Goal: Task Accomplishment & Management: Complete application form

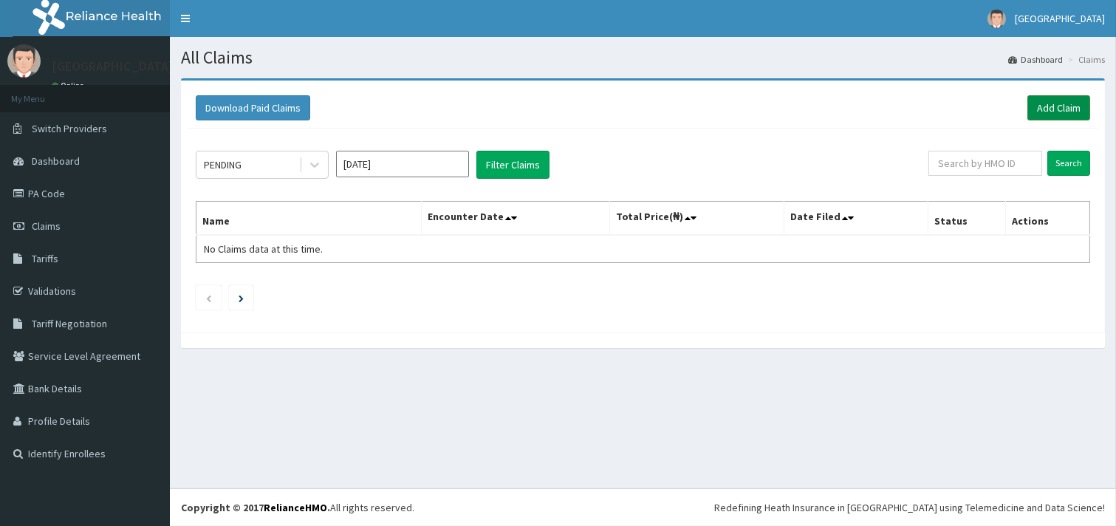
click at [1050, 107] on link "Add Claim" at bounding box center [1059, 107] width 63 height 25
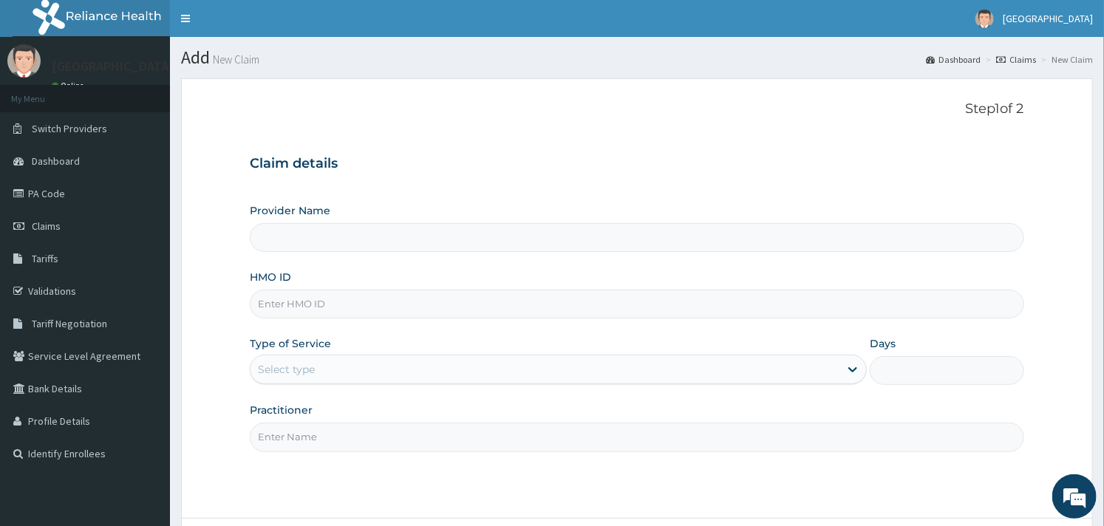
click at [512, 308] on input "HMO ID" at bounding box center [637, 304] width 774 height 29
type input "pa"
type input "Goodness Medical Centre"
type input "p"
type input "BTR/11310/A"
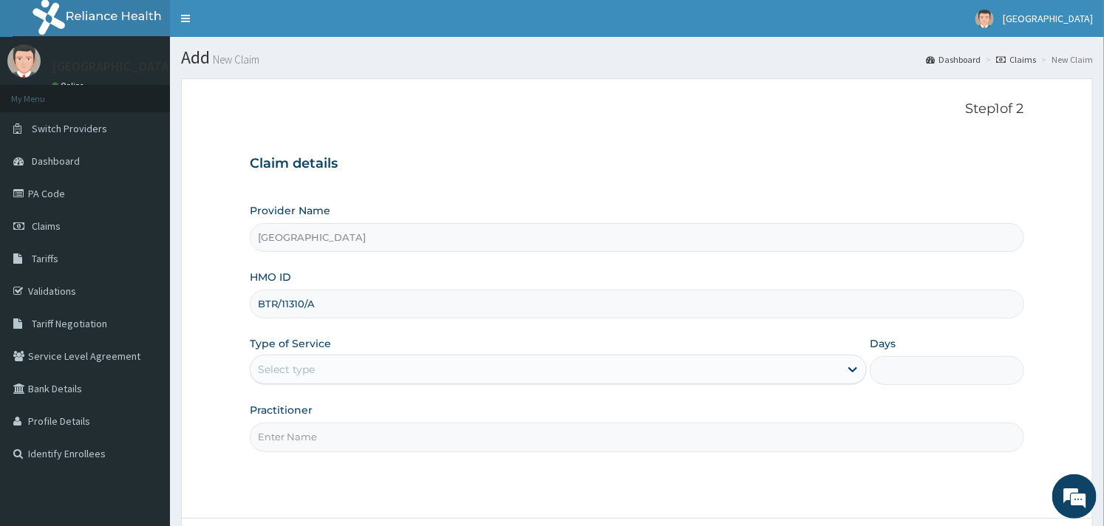
click at [375, 375] on div "Select type" at bounding box center [544, 370] width 589 height 24
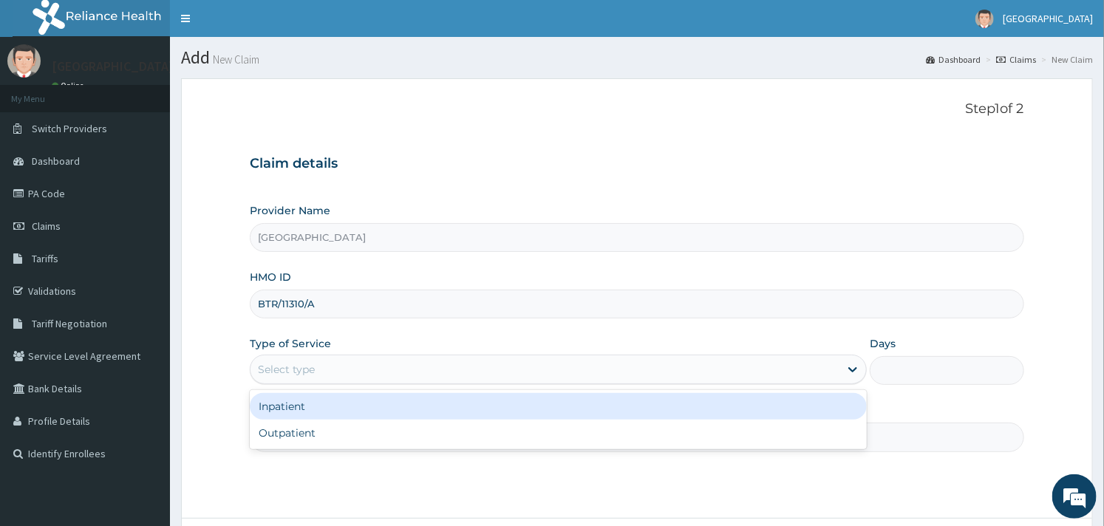
click at [357, 400] on div "Inpatient" at bounding box center [558, 406] width 617 height 27
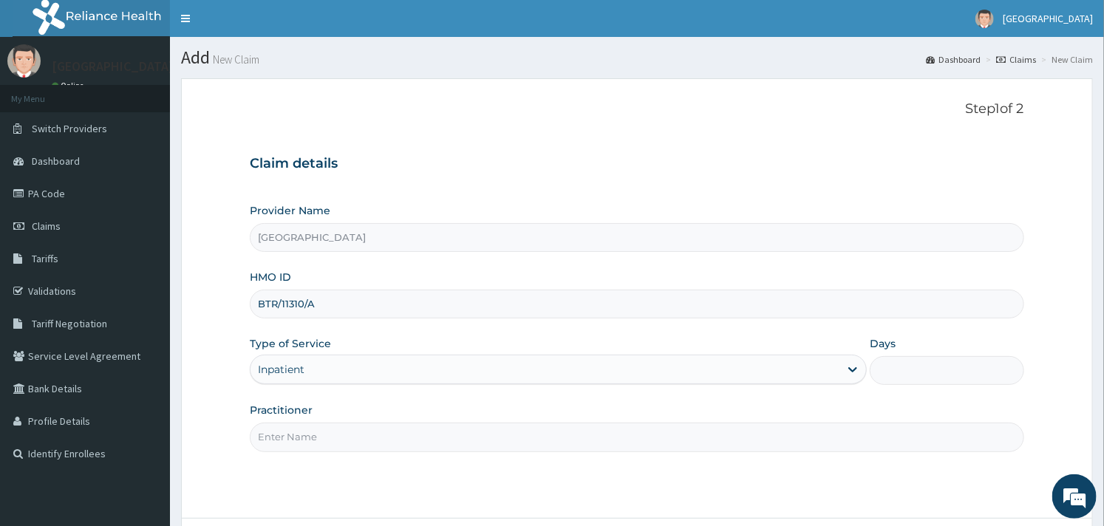
click at [898, 375] on input "Days" at bounding box center [947, 370] width 154 height 29
type input "2"
click at [482, 446] on input "Practitioner" at bounding box center [637, 437] width 774 height 29
click at [279, 437] on input "DR frank" at bounding box center [637, 437] width 774 height 29
click at [352, 465] on div "Step 1 of 2 Claim details Provider Name Goodness Medical Centre HMO ID BTR/1131…" at bounding box center [637, 298] width 774 height 395
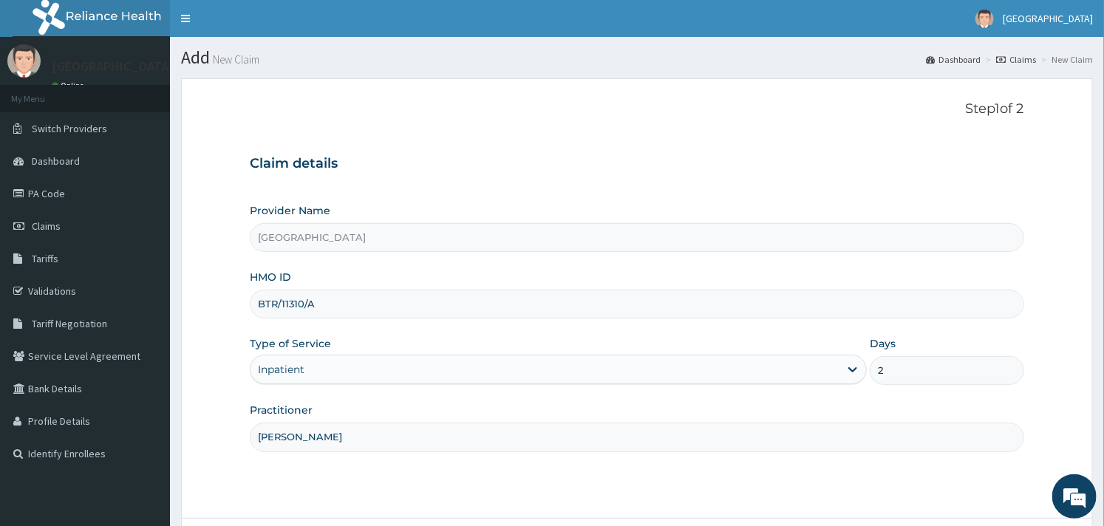
click at [363, 476] on div "Step 1 of 2 Claim details Provider Name Goodness Medical Centre HMO ID BTR/1131…" at bounding box center [637, 298] width 774 height 395
click at [271, 439] on input "DR Frank" at bounding box center [637, 437] width 774 height 29
type input "Dr Frank"
click at [293, 464] on div "Step 1 of 2 Claim details Provider Name Goodness Medical Centre HMO ID BTR/1131…" at bounding box center [637, 298] width 774 height 395
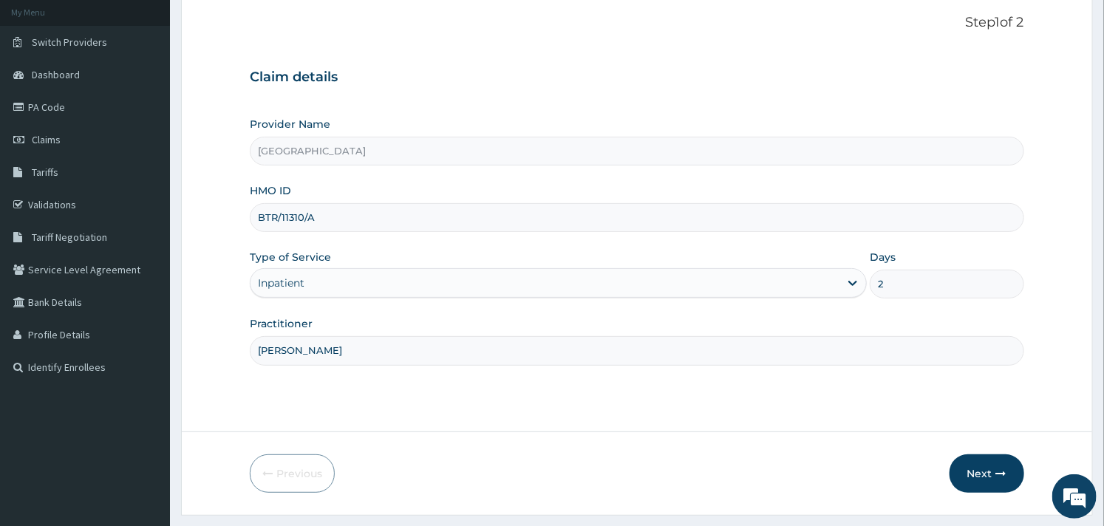
scroll to position [126, 0]
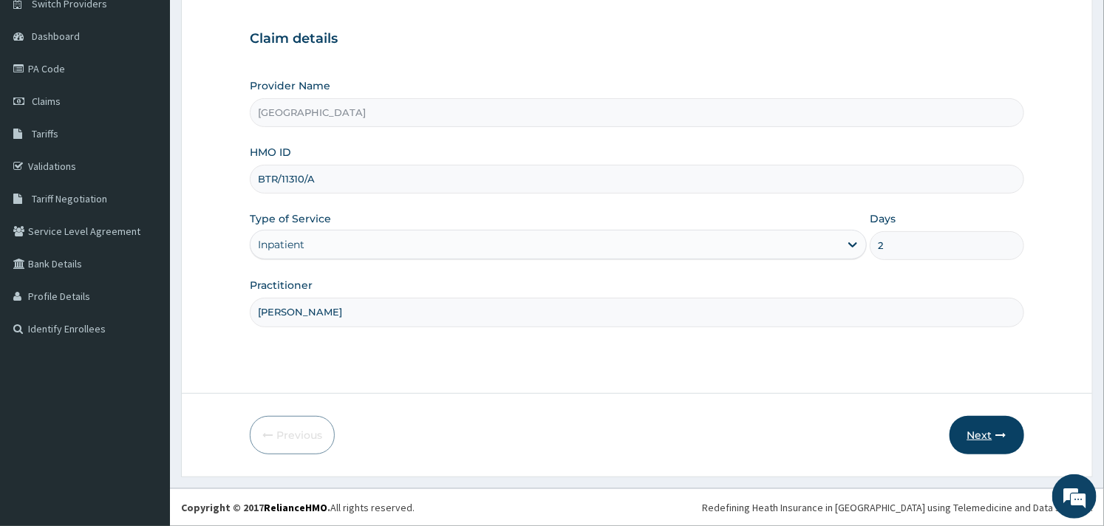
click at [996, 438] on icon "button" at bounding box center [1001, 435] width 10 height 10
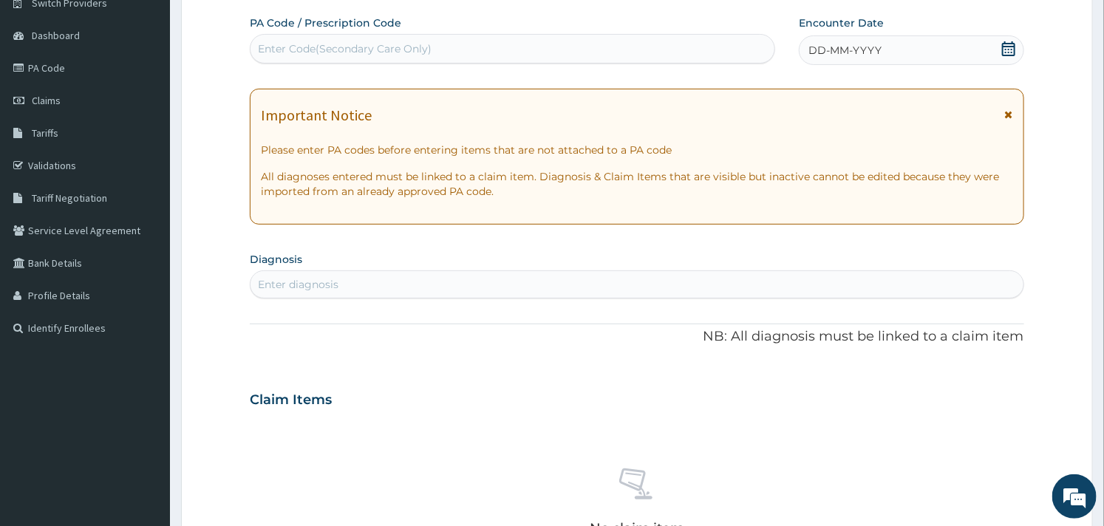
click at [640, 32] on div "PA Code / Prescription Code Enter Code(Secondary Care Only)" at bounding box center [512, 40] width 525 height 48
click at [623, 46] on div "Enter Code(Secondary Care Only)" at bounding box center [512, 49] width 524 height 24
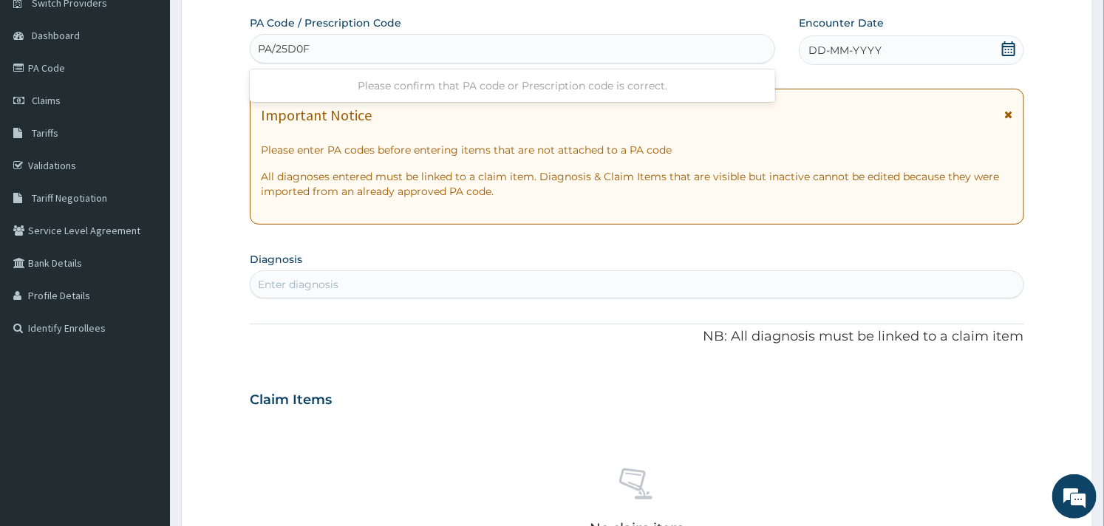
type input "PA/25D0F9"
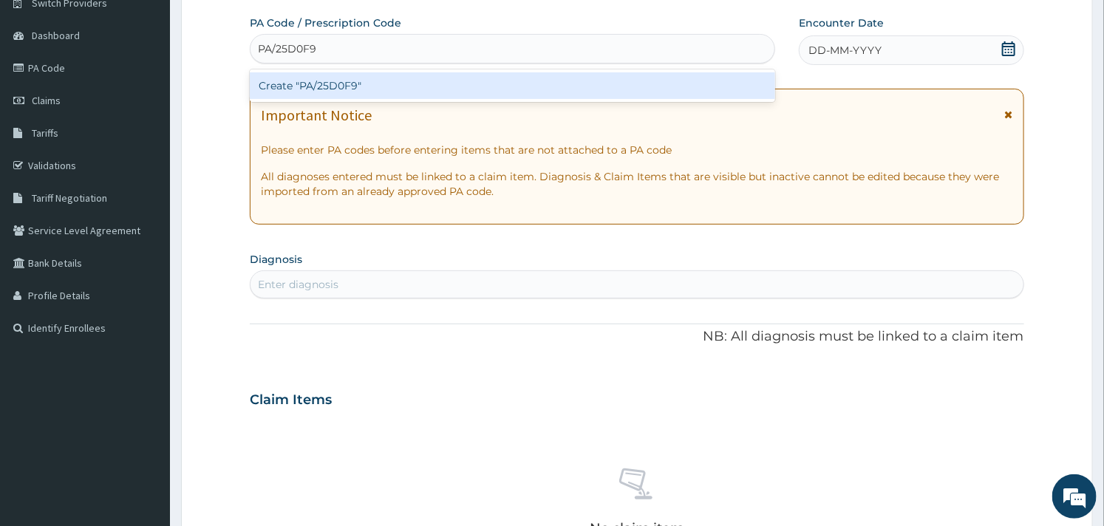
click at [607, 78] on div "Create "PA/25D0F9"" at bounding box center [512, 85] width 525 height 27
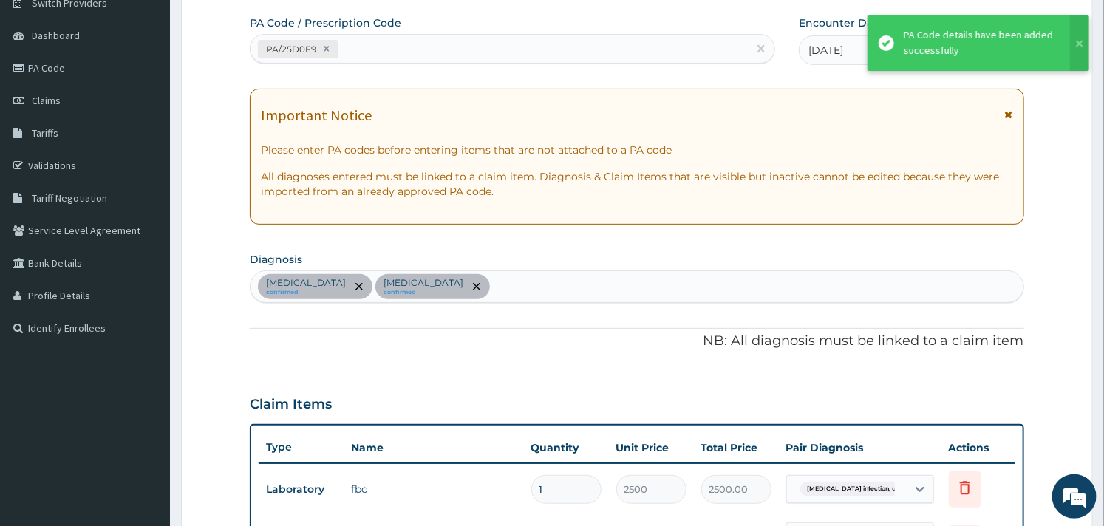
scroll to position [629, 0]
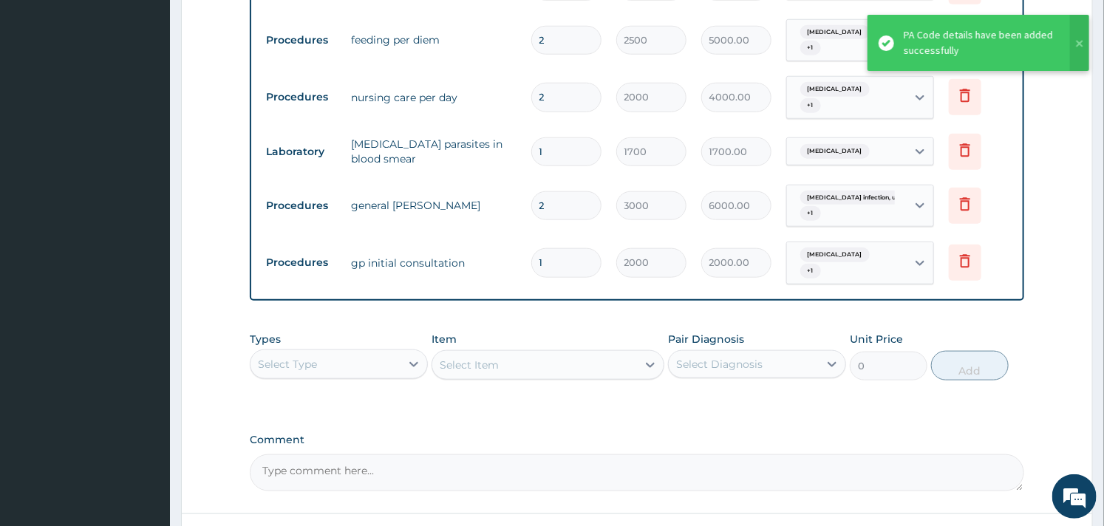
click at [570, 327] on div "Types Select Type Item Select Item Pair Diagnosis Select Diagnosis Unit Price 0…" at bounding box center [637, 356] width 774 height 64
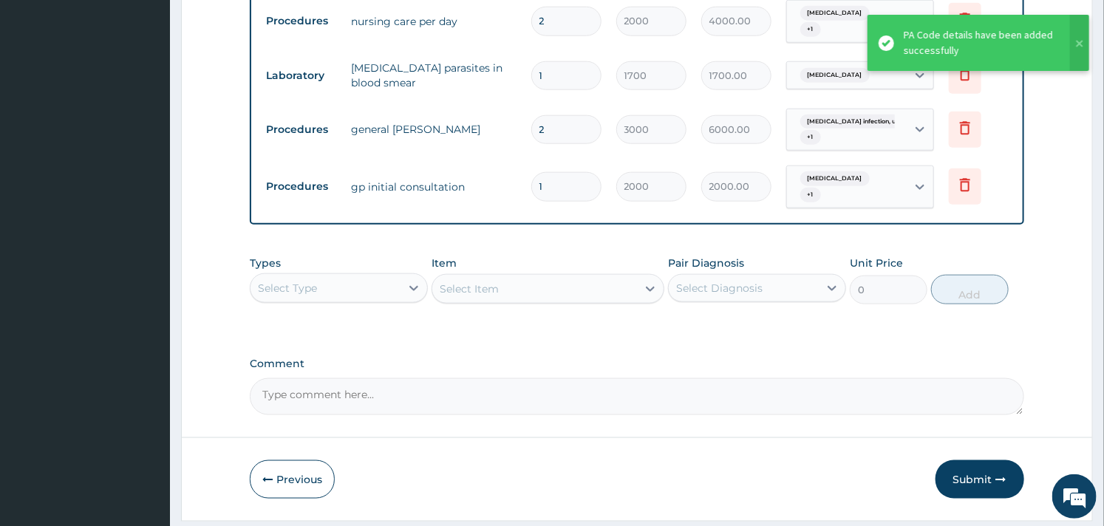
scroll to position [748, 0]
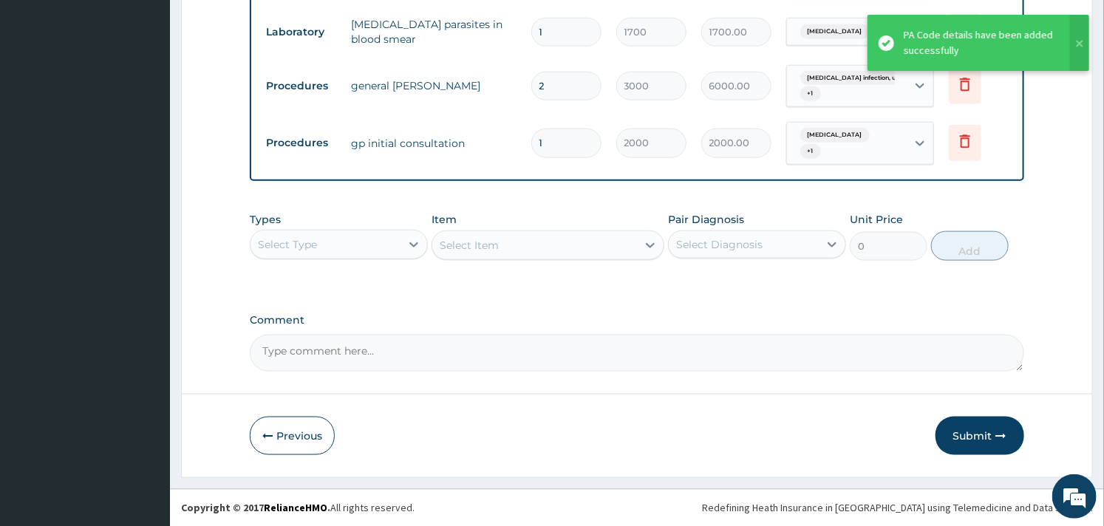
click at [373, 235] on div "Select Type" at bounding box center [325, 245] width 150 height 24
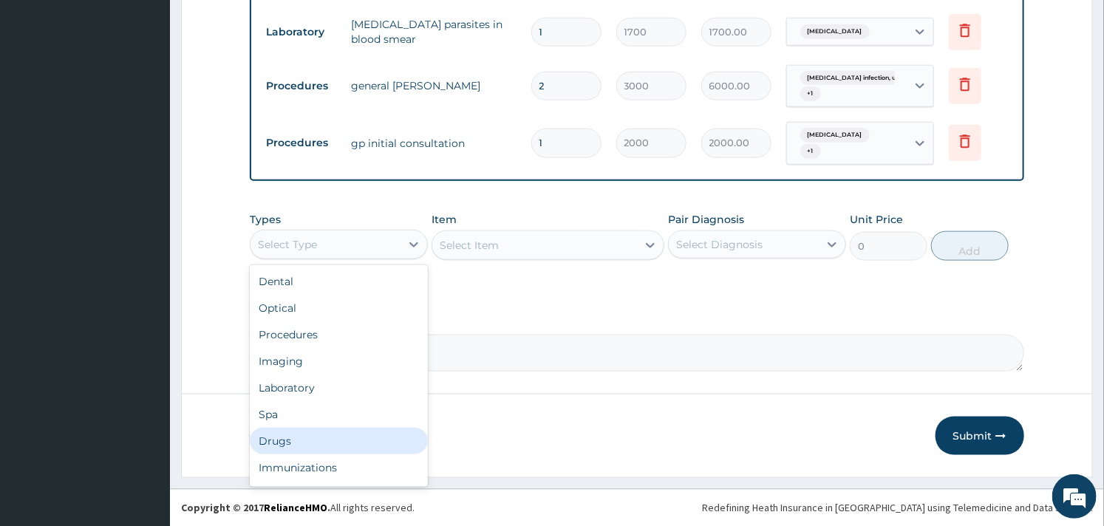
click at [296, 440] on div "Drugs" at bounding box center [339, 441] width 178 height 27
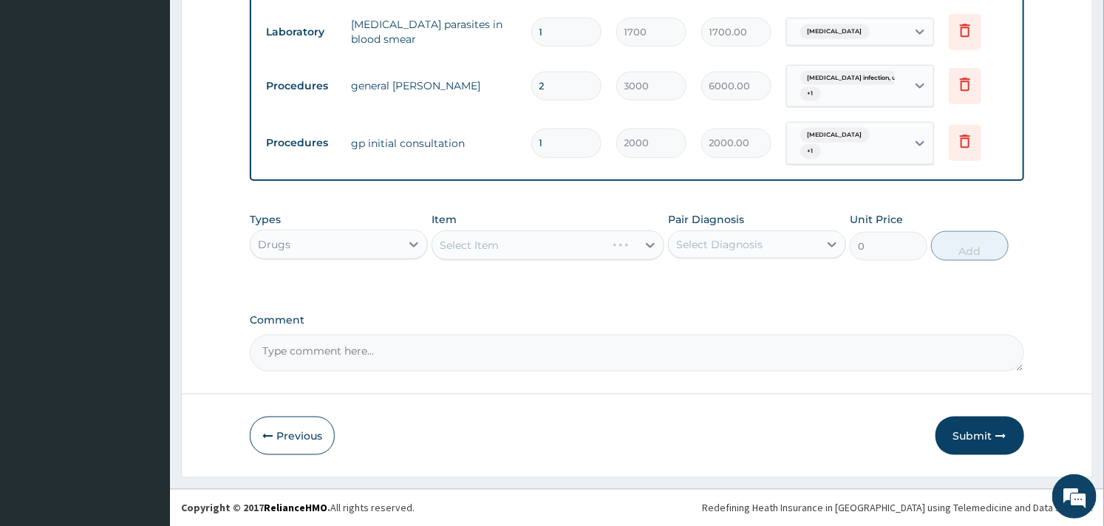
click at [543, 213] on div "Item Select Item" at bounding box center [547, 236] width 232 height 49
click at [498, 239] on div "Select Item" at bounding box center [469, 245] width 59 height 15
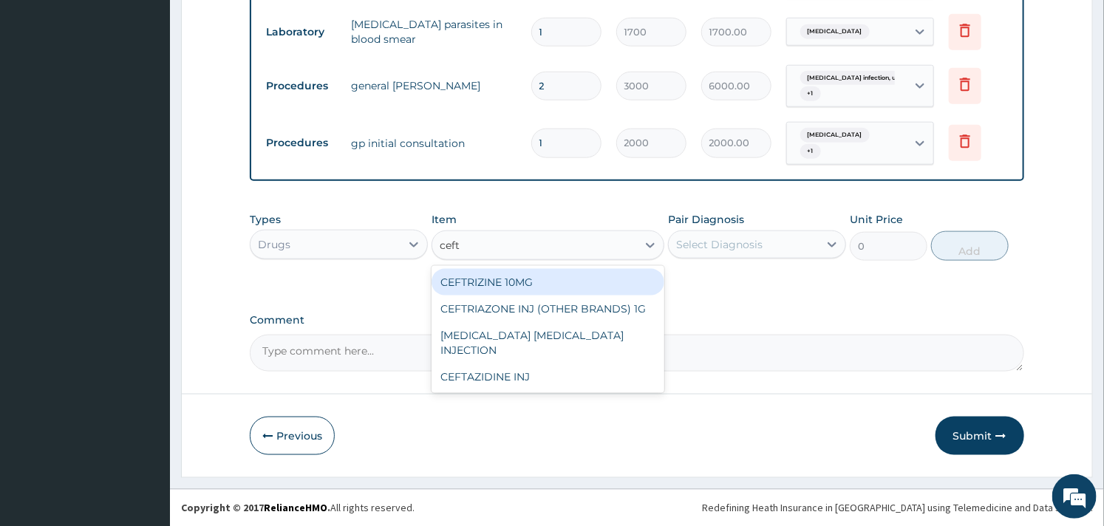
type input "ceftr"
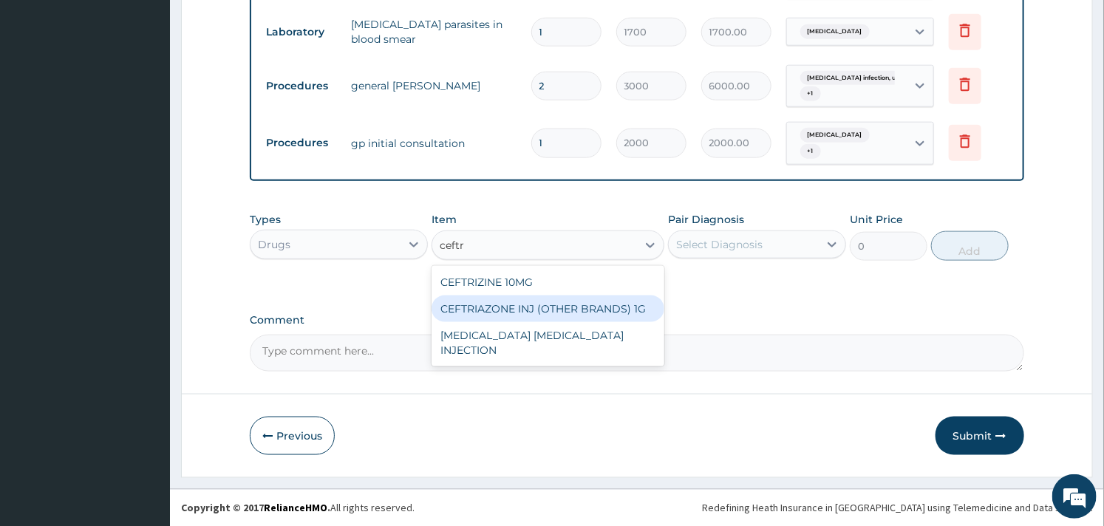
click at [522, 304] on div "CEFTRIAZONE INJ (OTHER BRANDS) 1G" at bounding box center [547, 309] width 232 height 27
type input "2100"
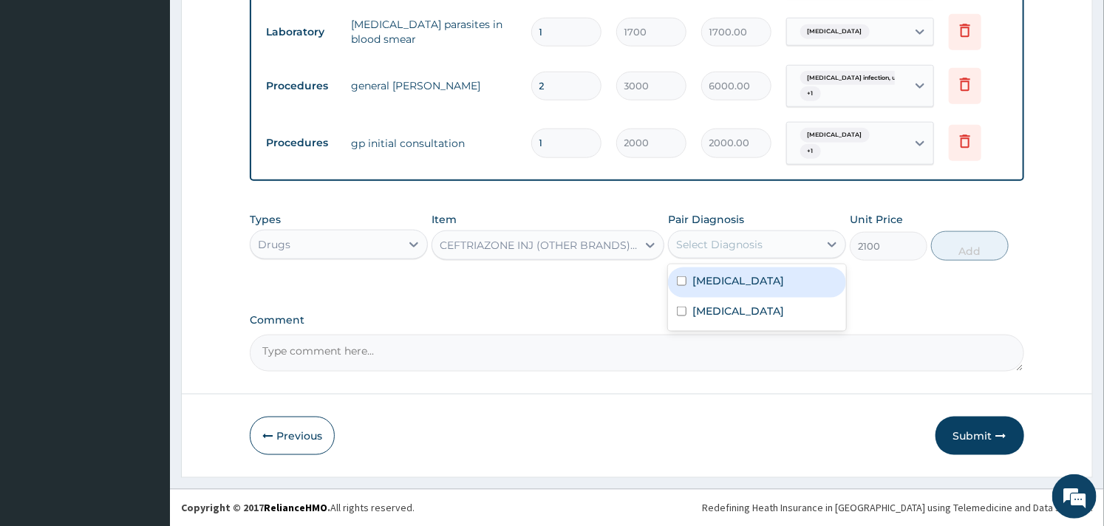
click at [808, 246] on div "Select Diagnosis" at bounding box center [744, 245] width 150 height 24
click at [779, 273] on label "Salmonella infection, unspecified" at bounding box center [738, 280] width 92 height 15
checkbox input "true"
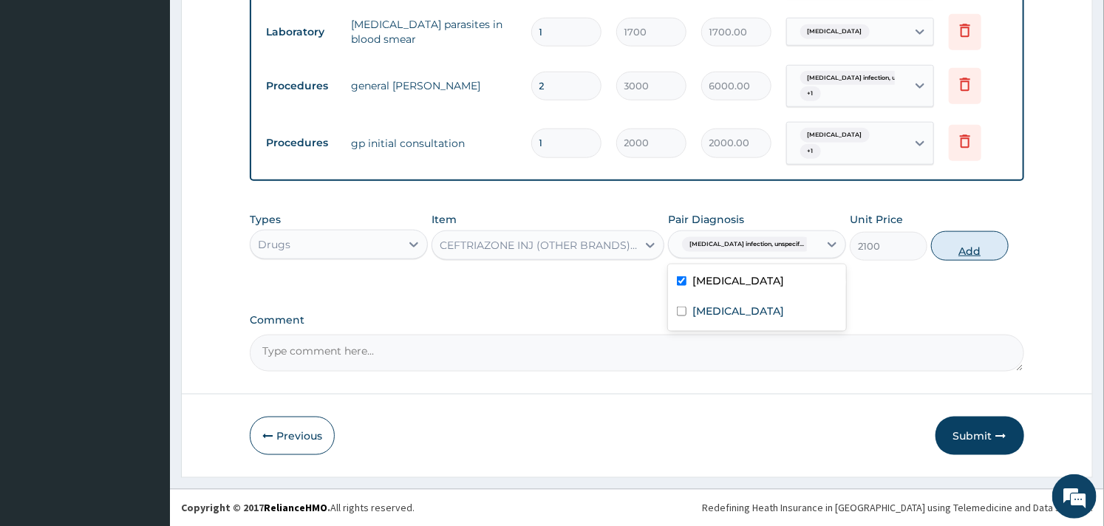
click at [978, 251] on button "Add" at bounding box center [970, 246] width 78 height 30
type input "0"
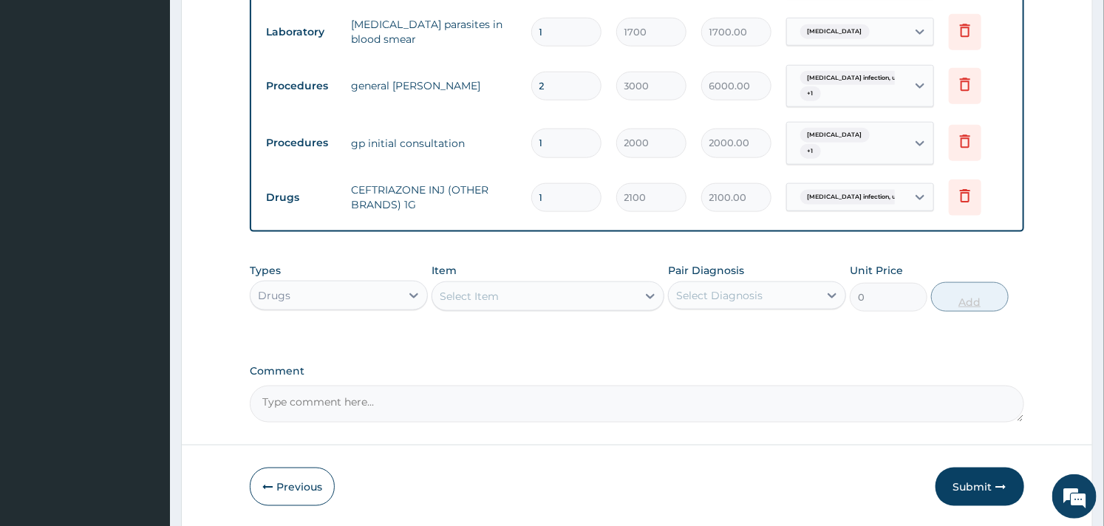
type input "0.00"
type input "2"
type input "4200.00"
type input "2"
type input "0.00"
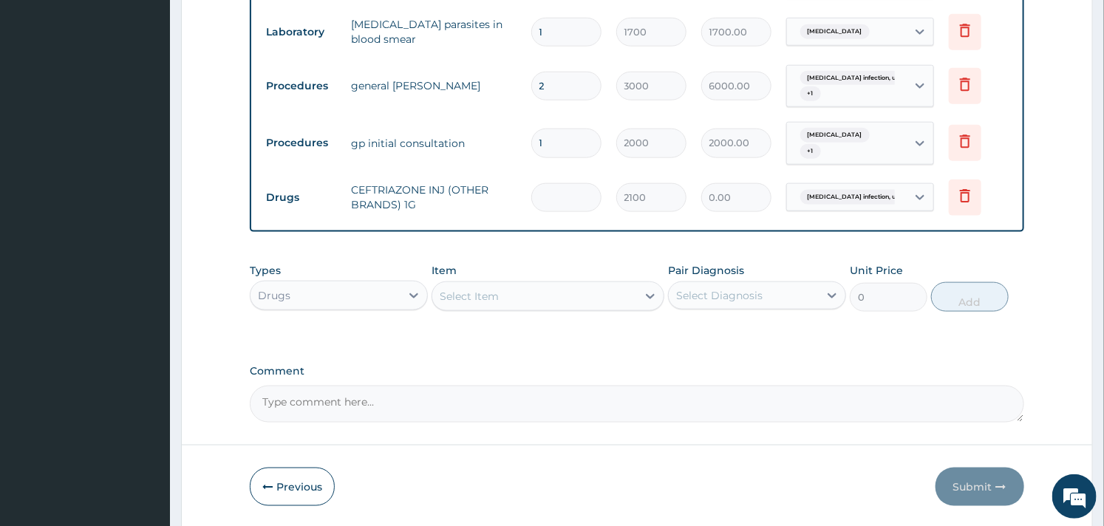
type input "4"
type input "8400.00"
type input "4"
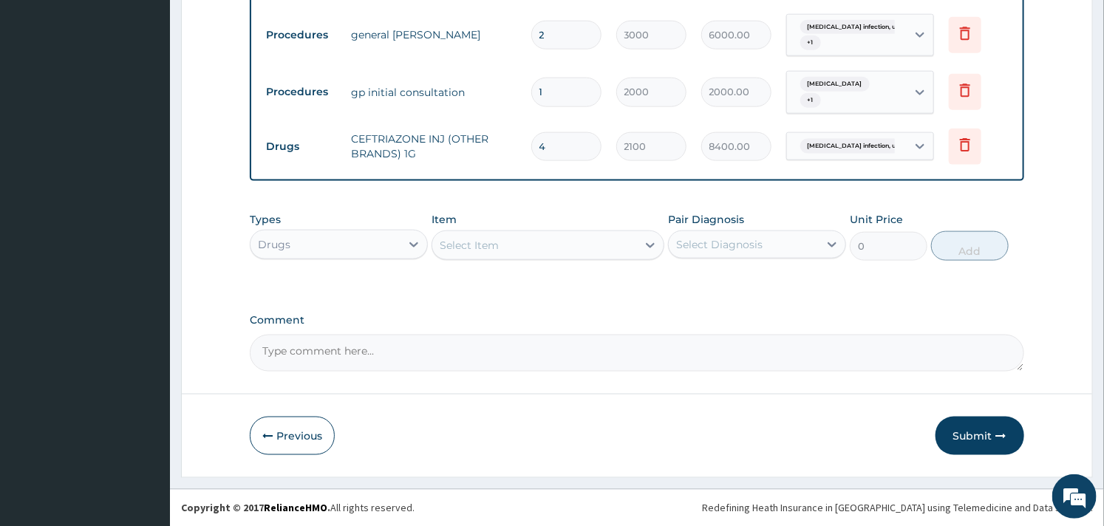
scroll to position [800, 0]
click at [507, 245] on div "Select Item" at bounding box center [534, 245] width 204 height 24
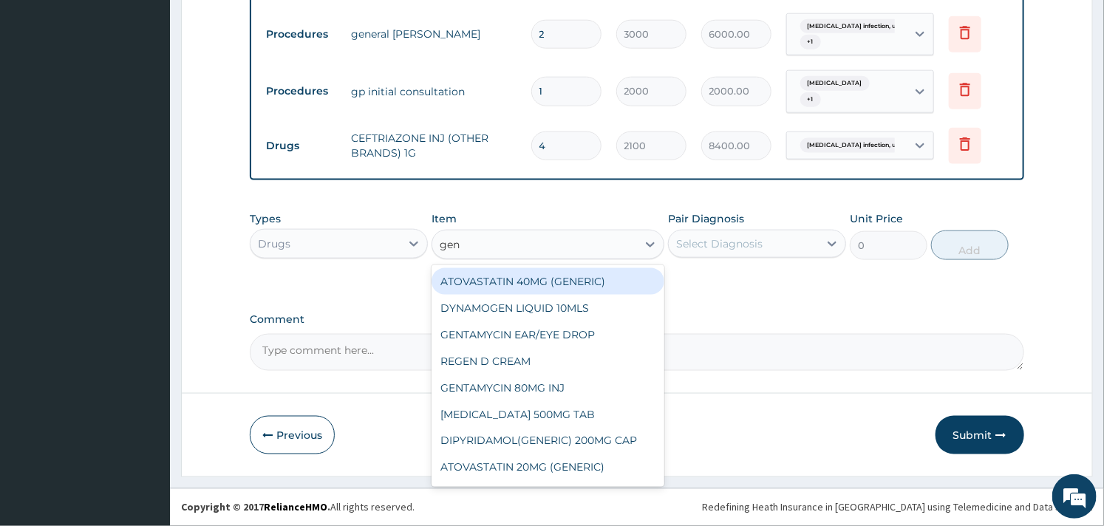
type input "gent"
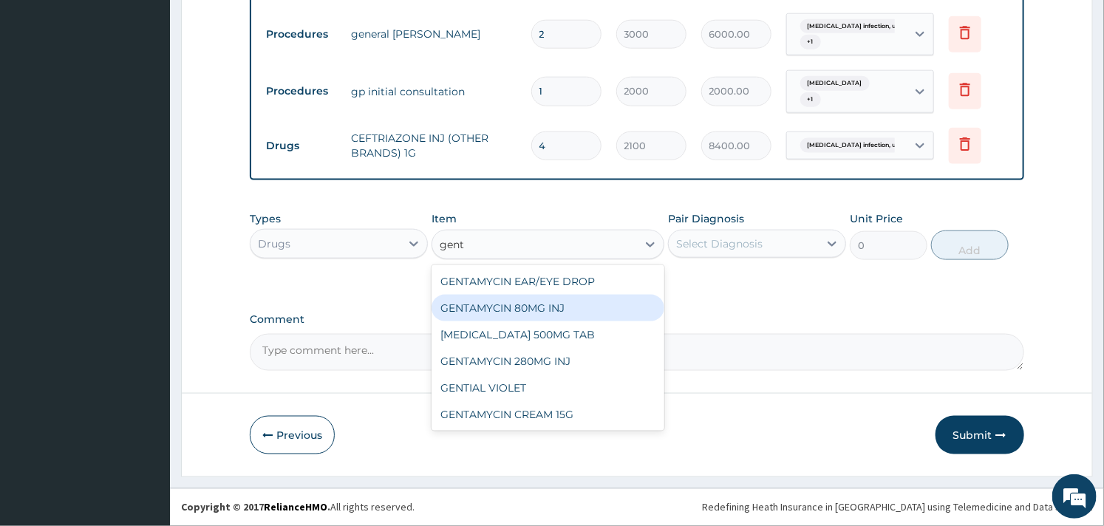
click at [519, 318] on div "GENTAMYCIN 80MG INJ" at bounding box center [547, 308] width 232 height 27
type input "140.4"
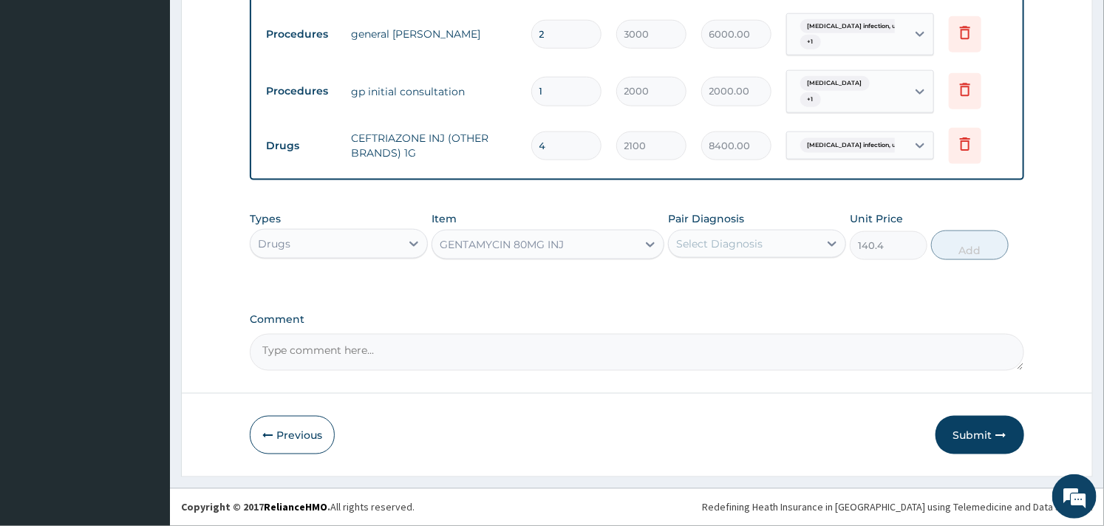
click at [789, 241] on div "Select Diagnosis" at bounding box center [744, 244] width 150 height 24
click at [780, 281] on label "Salmonella infection, unspecified" at bounding box center [738, 280] width 92 height 15
checkbox input "true"
click at [971, 241] on button "Add" at bounding box center [970, 246] width 78 height 30
type input "0"
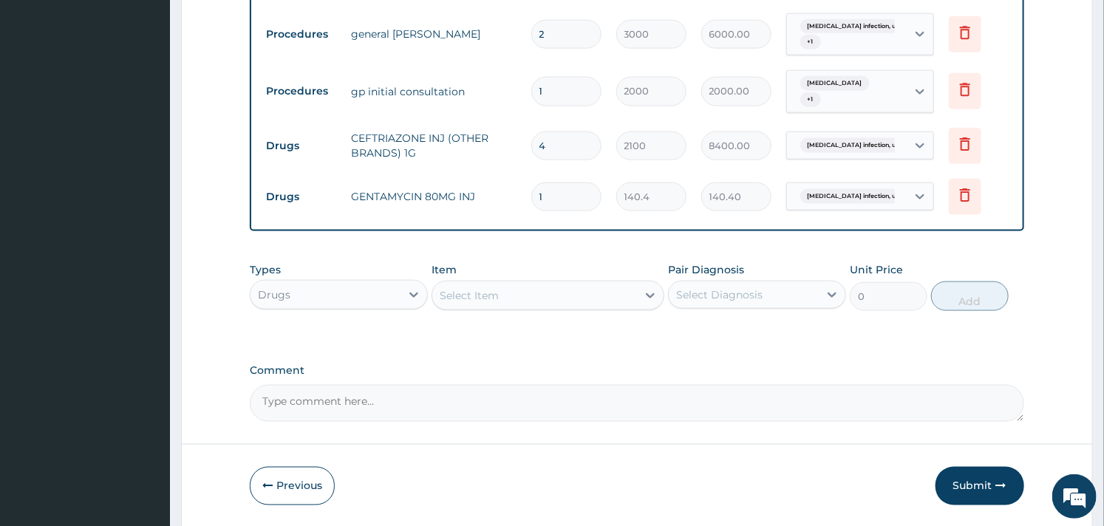
type input "0.00"
type input "4"
type input "561.60"
type input "4"
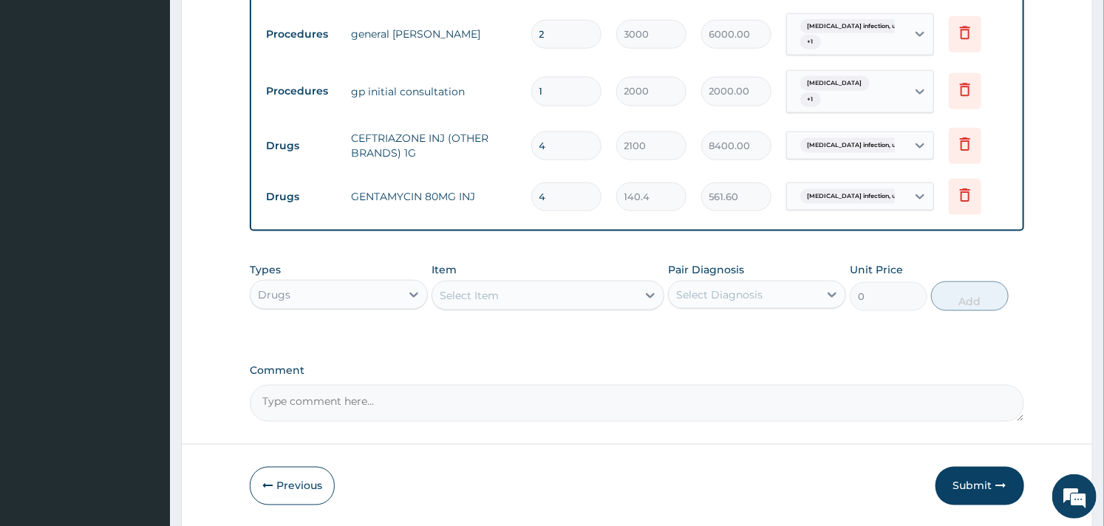
click at [469, 289] on div "Select Item" at bounding box center [469, 295] width 59 height 15
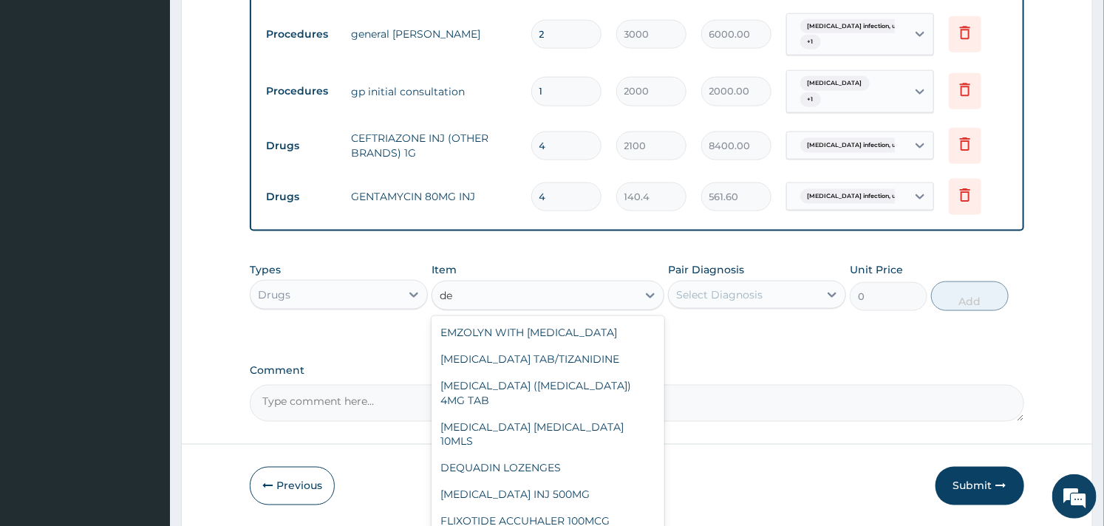
type input "dex"
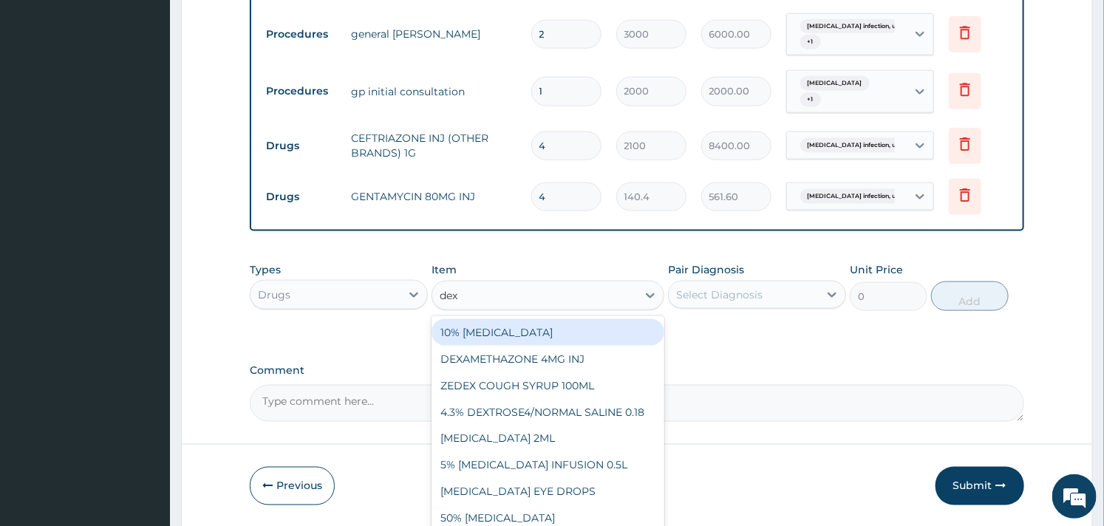
click at [493, 328] on div "10% DEXTROSE" at bounding box center [547, 332] width 232 height 27
type input "1200"
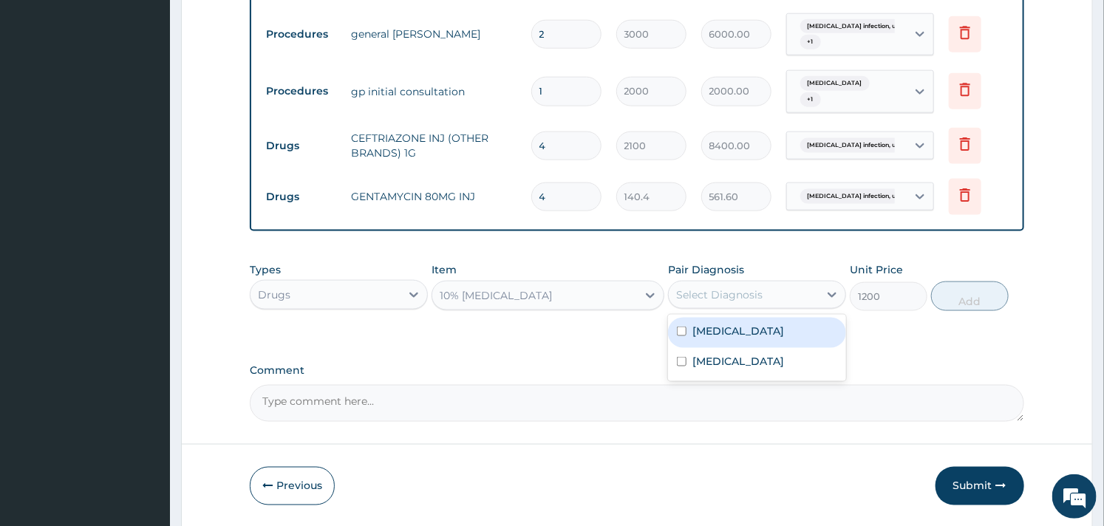
click at [742, 301] on div "Select Diagnosis" at bounding box center [719, 294] width 86 height 15
click at [737, 338] on label "Salmonella infection, unspecified" at bounding box center [738, 331] width 92 height 15
checkbox input "true"
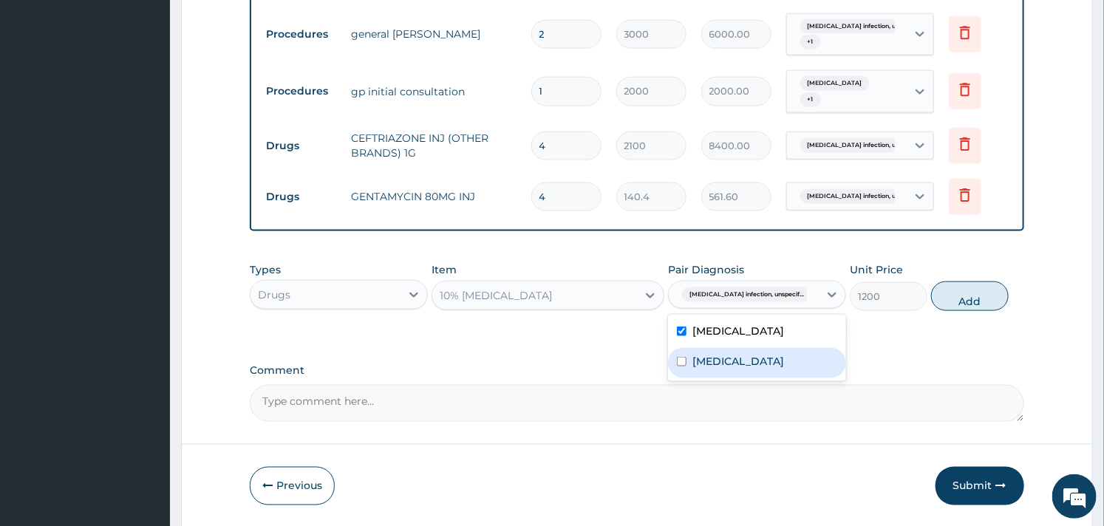
click at [743, 369] on label "Malaria, unspecified" at bounding box center [738, 361] width 92 height 15
checkbox input "true"
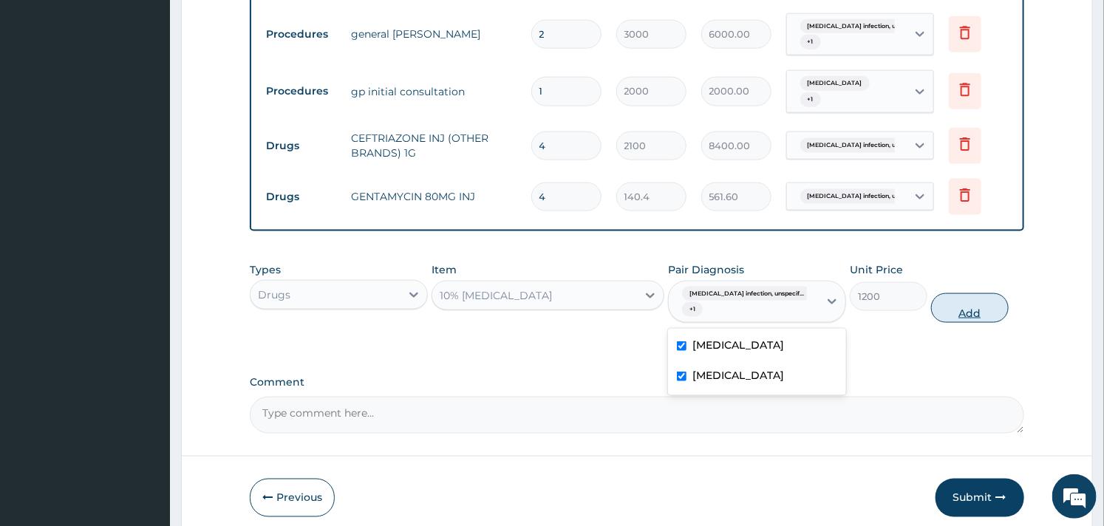
click at [964, 303] on button "Add" at bounding box center [970, 308] width 78 height 30
type input "0"
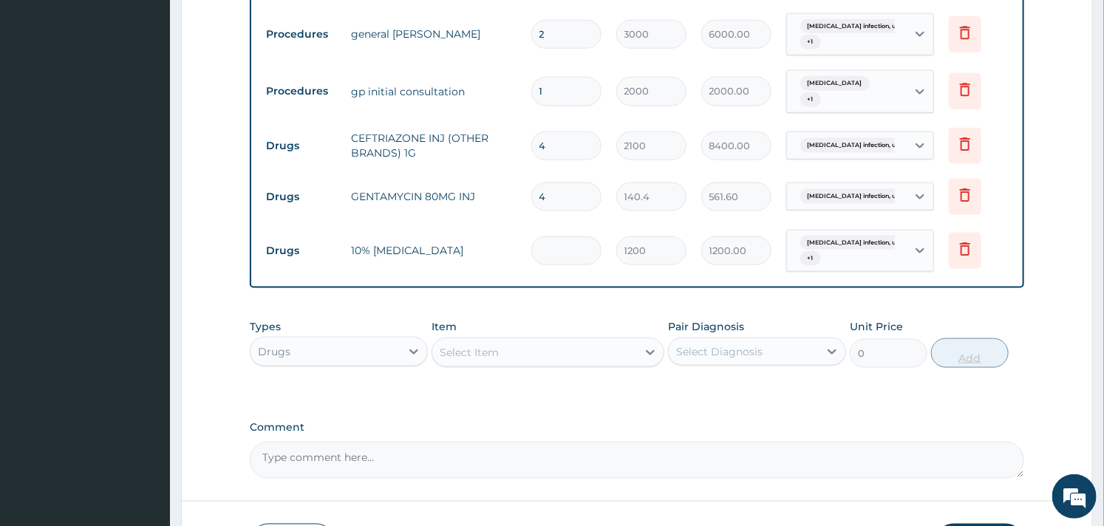
type input "0.00"
type input "3"
type input "3600.00"
type input "3"
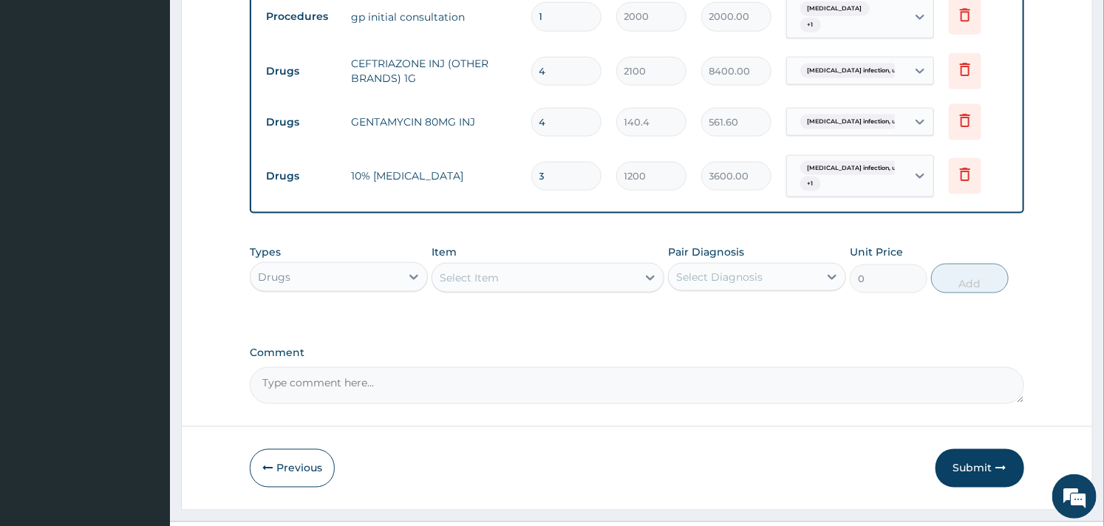
scroll to position [909, 0]
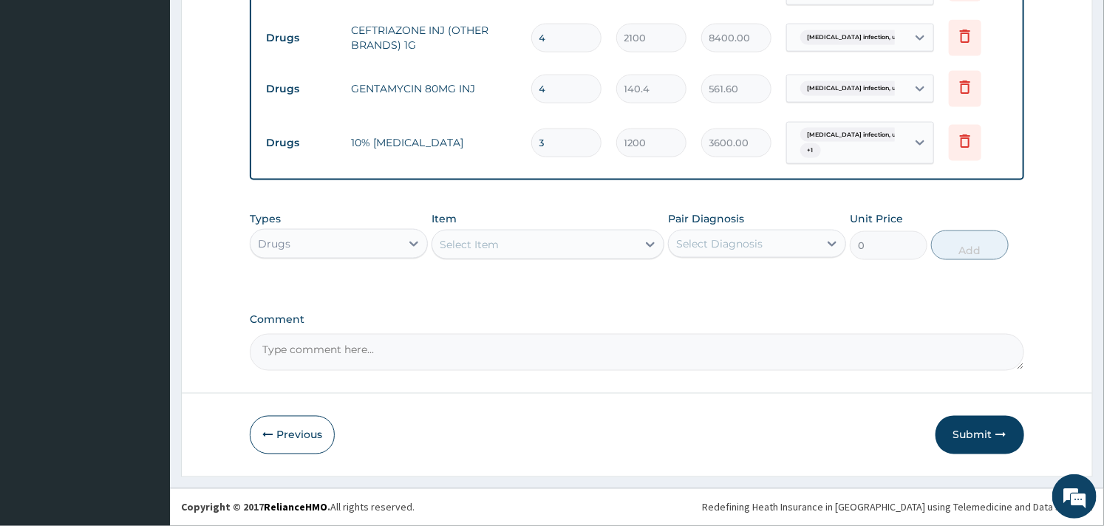
click at [474, 251] on div "Select Item" at bounding box center [469, 244] width 59 height 15
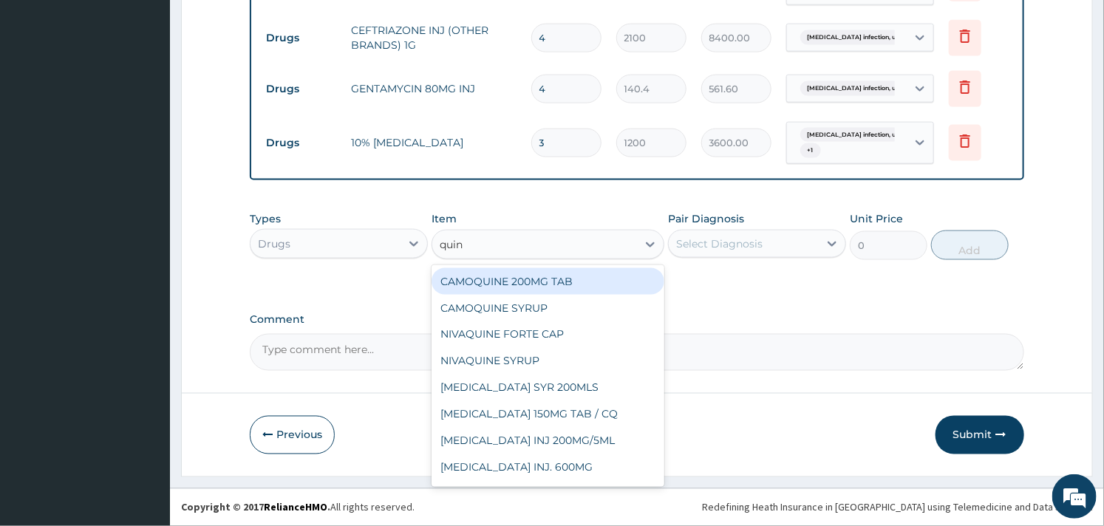
type input "quini"
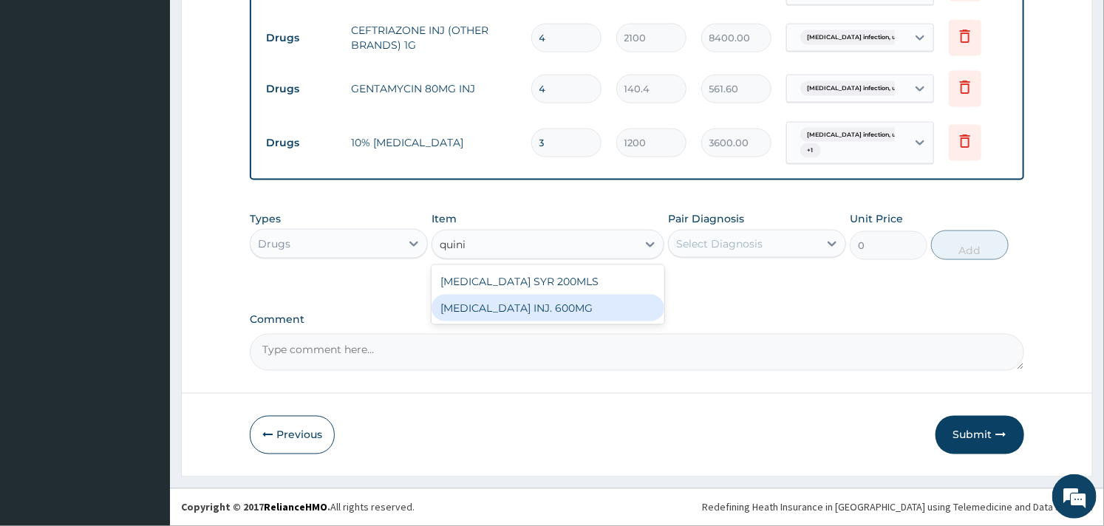
click at [482, 299] on div "QUININE INJ. 600MG" at bounding box center [547, 308] width 232 height 27
type input "600"
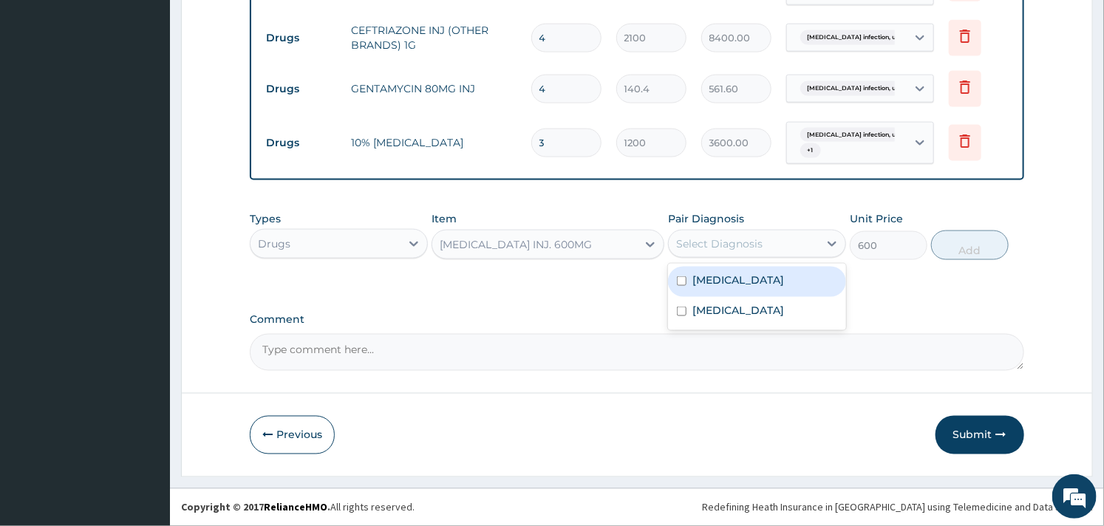
click at [743, 245] on div "Select Diagnosis" at bounding box center [719, 243] width 86 height 15
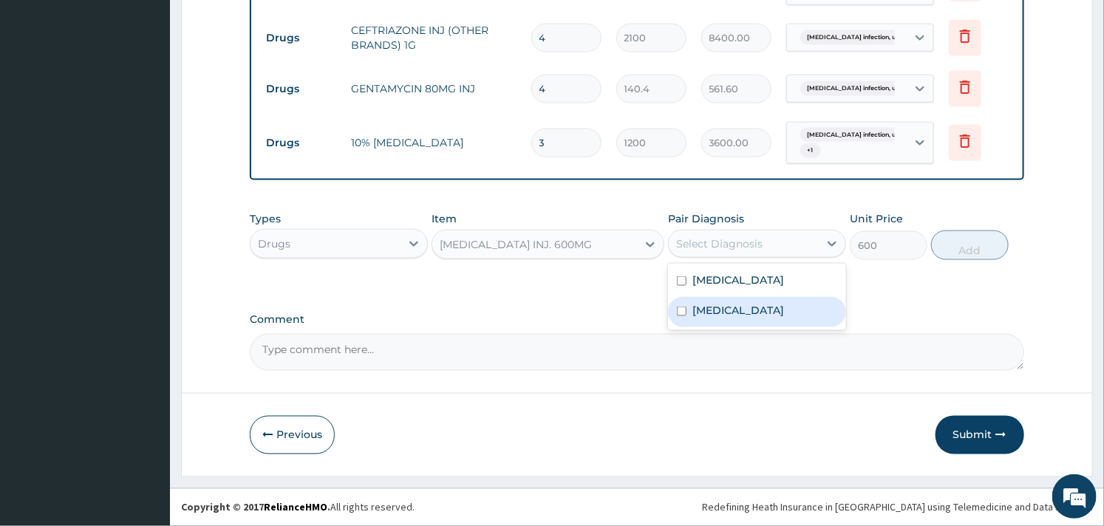
click at [733, 318] on label "Malaria, unspecified" at bounding box center [738, 310] width 92 height 15
checkbox input "true"
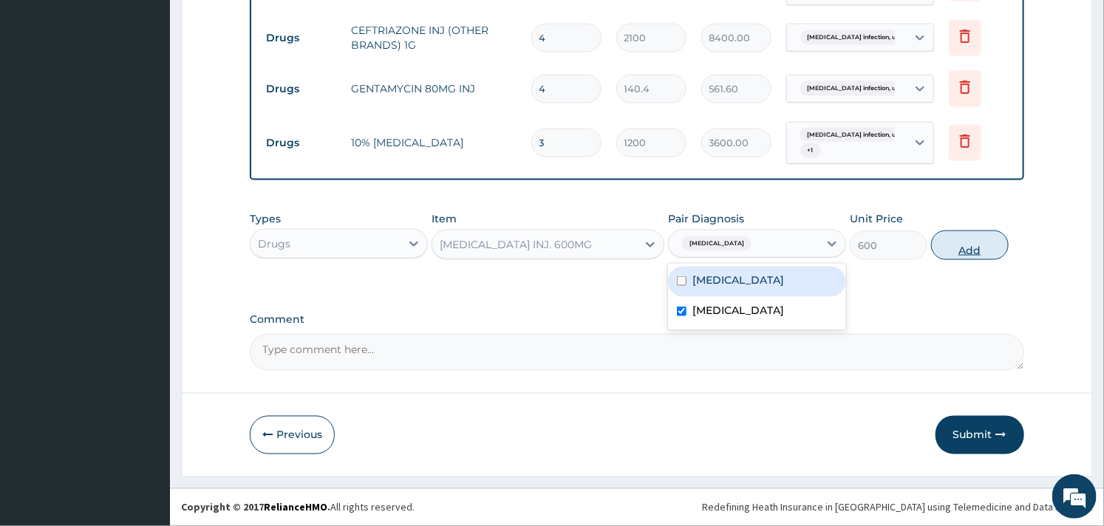
click at [962, 247] on button "Add" at bounding box center [970, 246] width 78 height 30
type input "0"
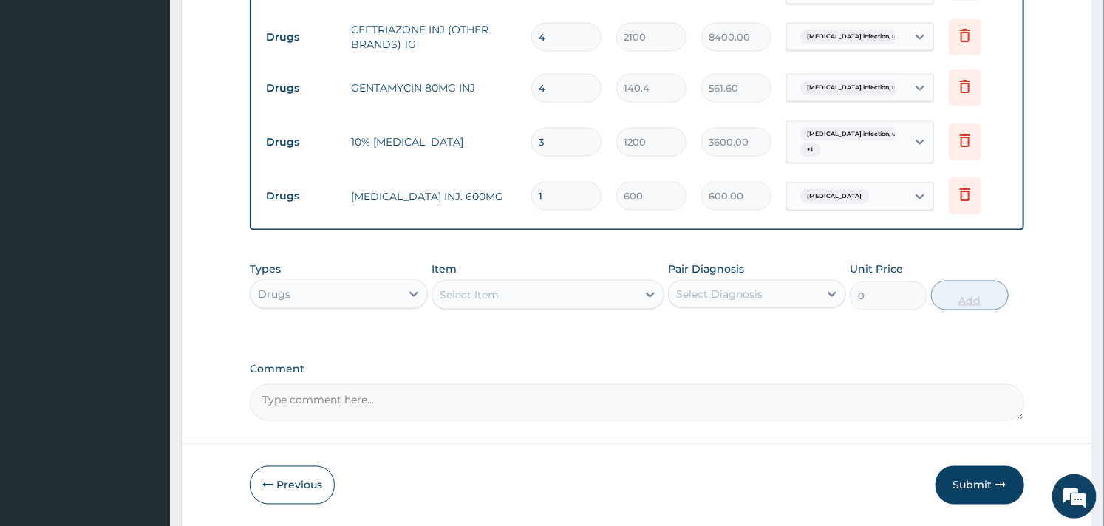
type input "0.00"
type input "3"
type input "1800.00"
type input "3"
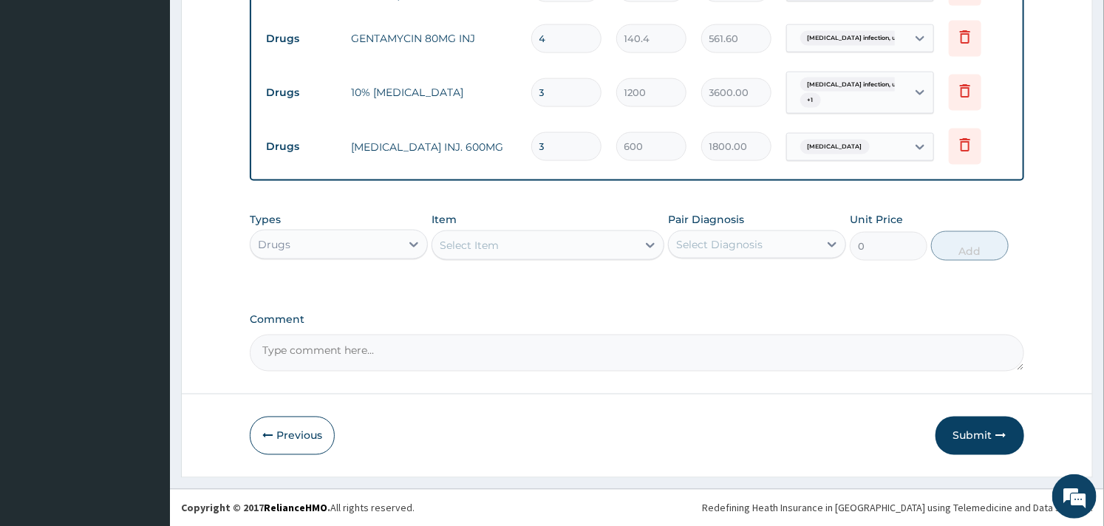
scroll to position [960, 0]
click at [505, 245] on div "Select Item" at bounding box center [534, 245] width 204 height 24
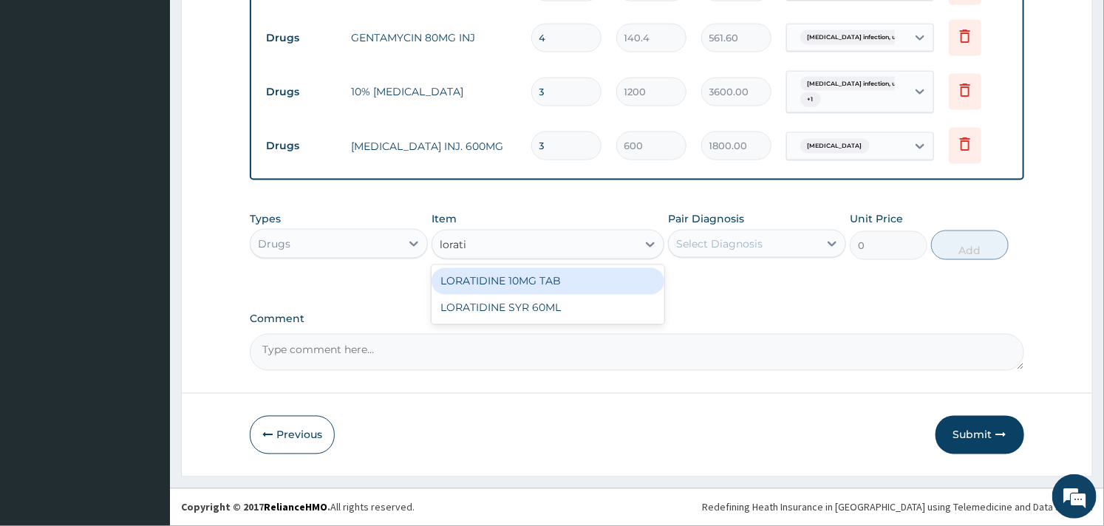
type input "loratid"
click at [507, 284] on div "LORATIDINE 10MG TAB" at bounding box center [547, 281] width 232 height 27
type input "45"
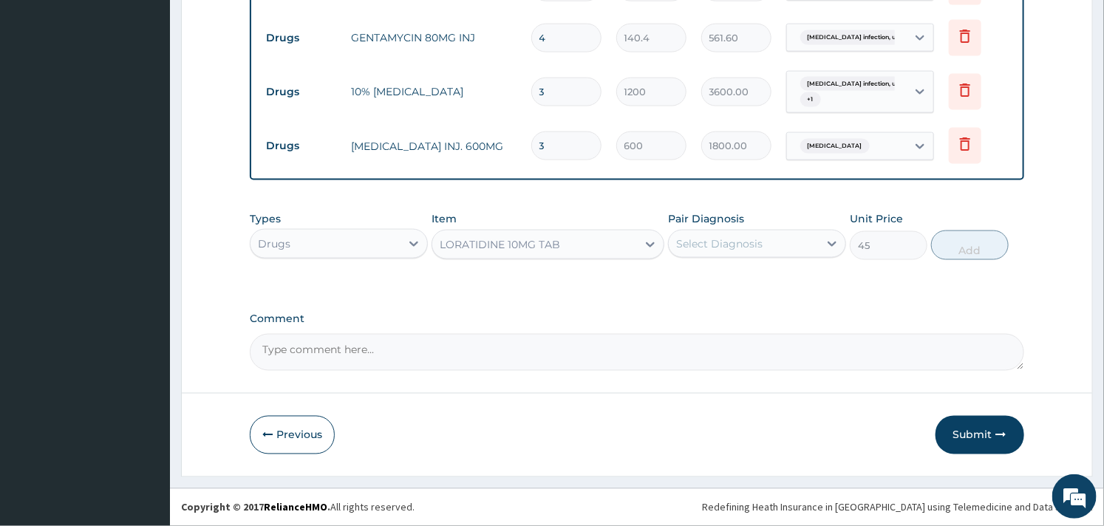
click at [732, 245] on div "Select Diagnosis" at bounding box center [719, 243] width 86 height 15
click at [750, 287] on label "Salmonella infection, unspecified" at bounding box center [738, 280] width 92 height 15
checkbox input "true"
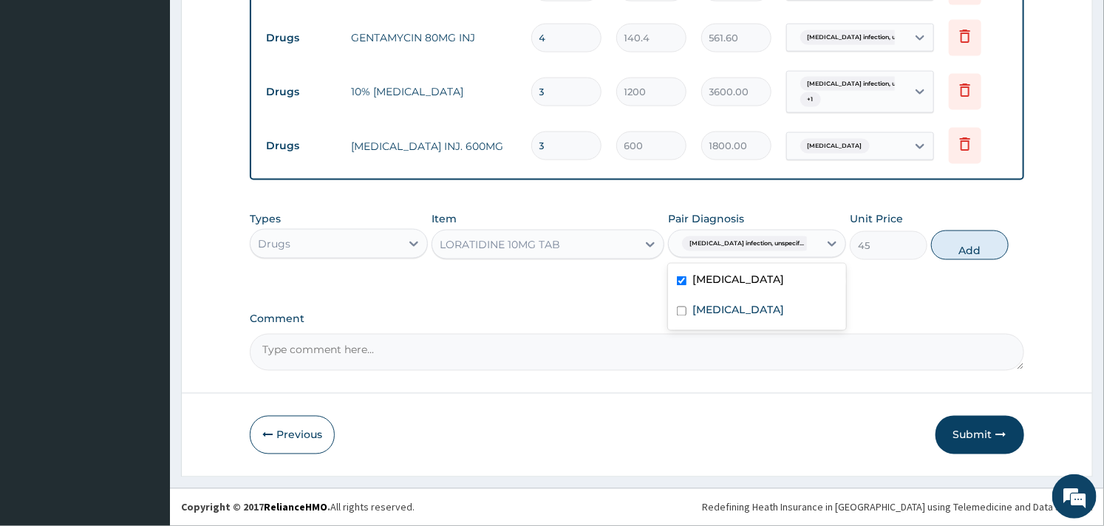
click at [983, 247] on button "Add" at bounding box center [970, 246] width 78 height 30
type input "0"
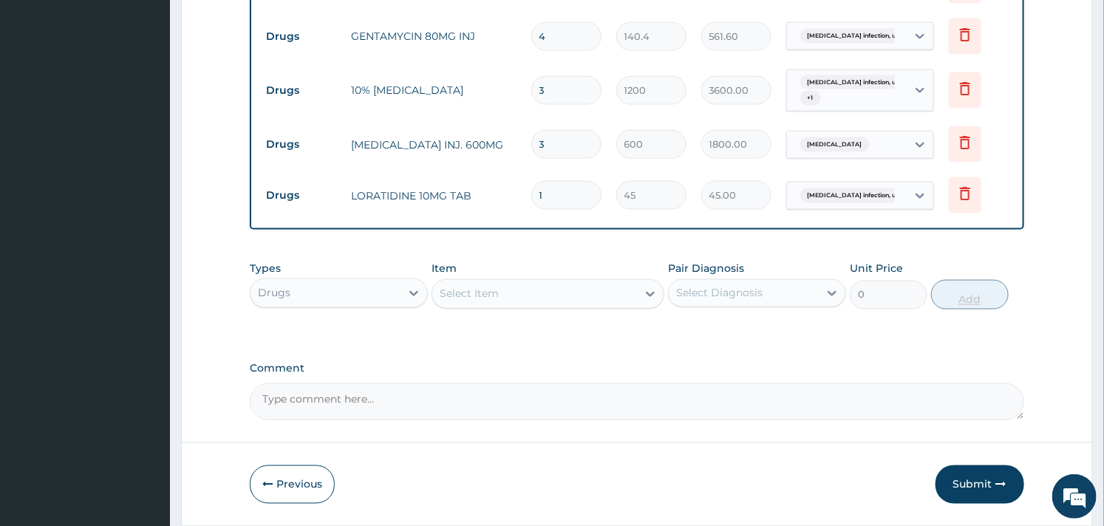
type input "10"
type input "450.00"
type input "10"
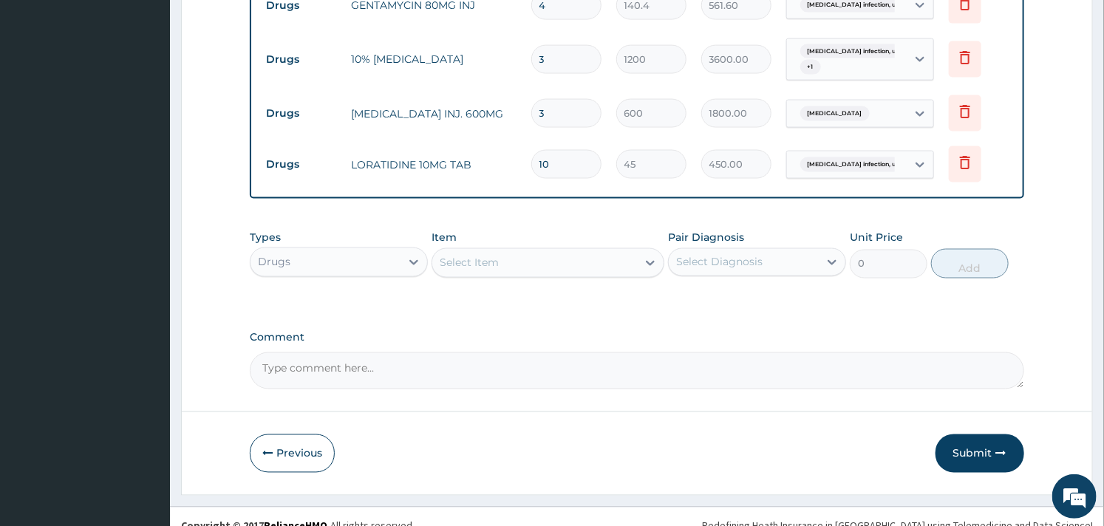
scroll to position [993, 0]
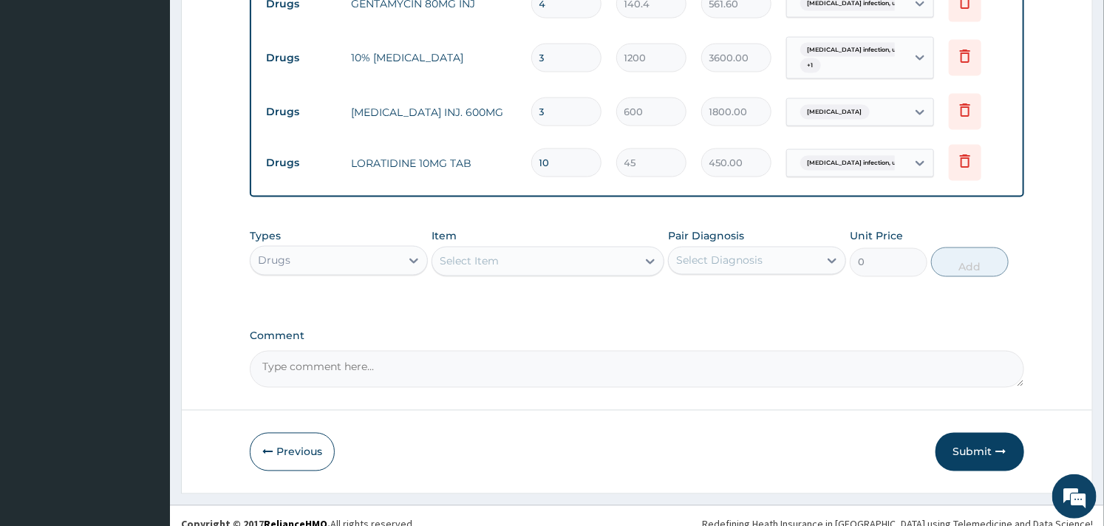
click at [553, 273] on div "Select Item" at bounding box center [534, 262] width 204 height 24
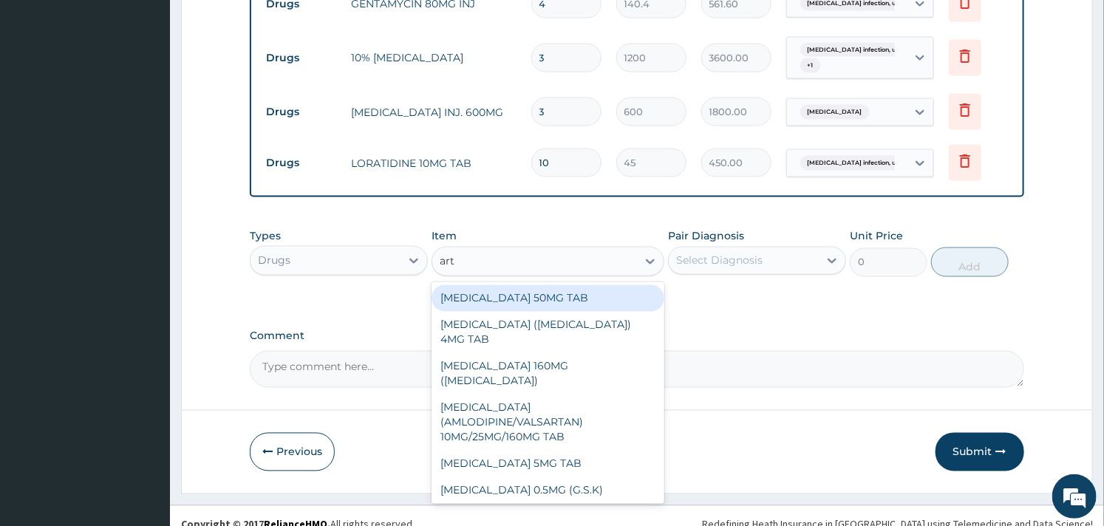
type input "arte"
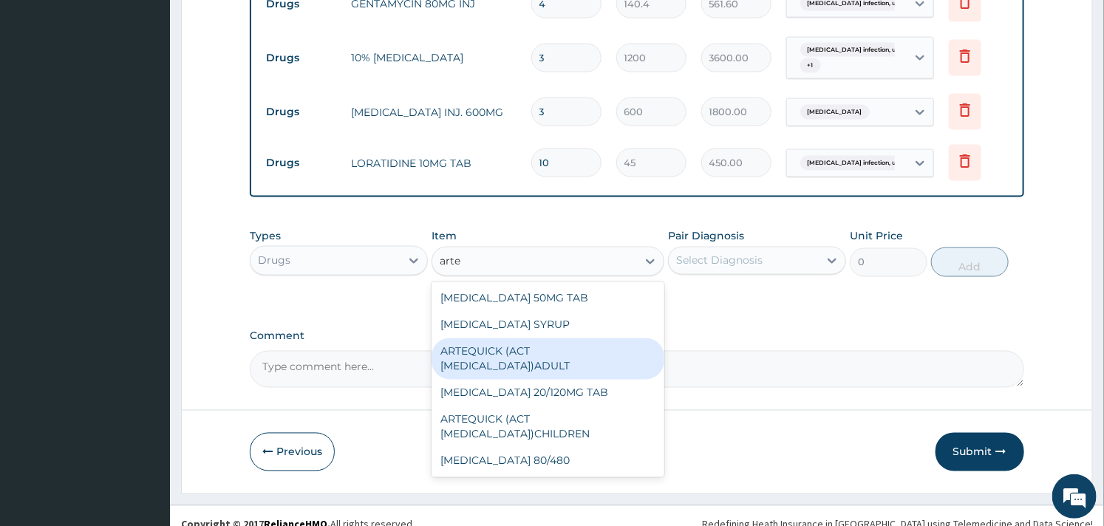
click at [518, 349] on div "ARTEQUICK (ACT ANTIMALARIAL)ADULT" at bounding box center [547, 358] width 232 height 41
type input "2500"
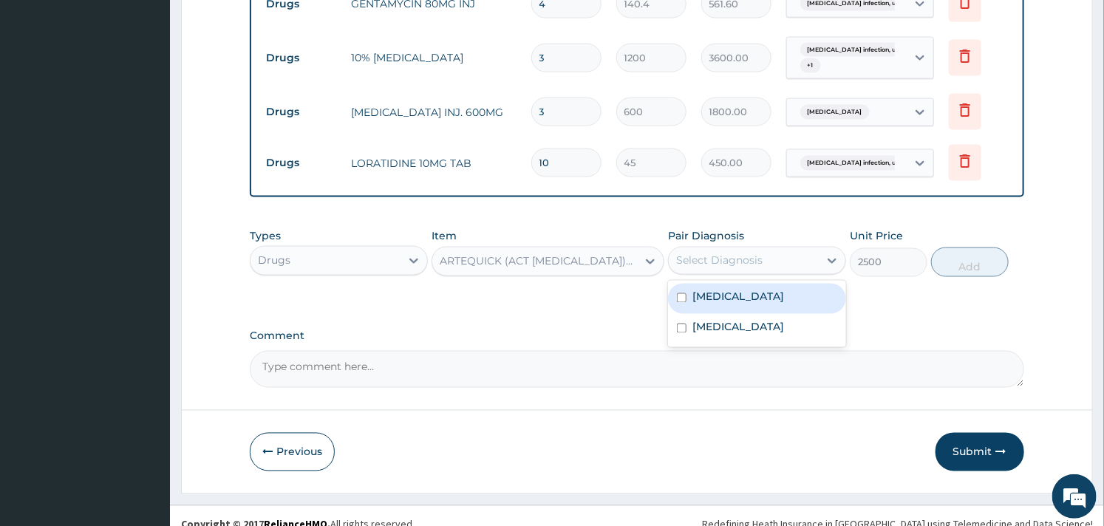
click at [756, 262] on div "Select Diagnosis" at bounding box center [719, 260] width 86 height 15
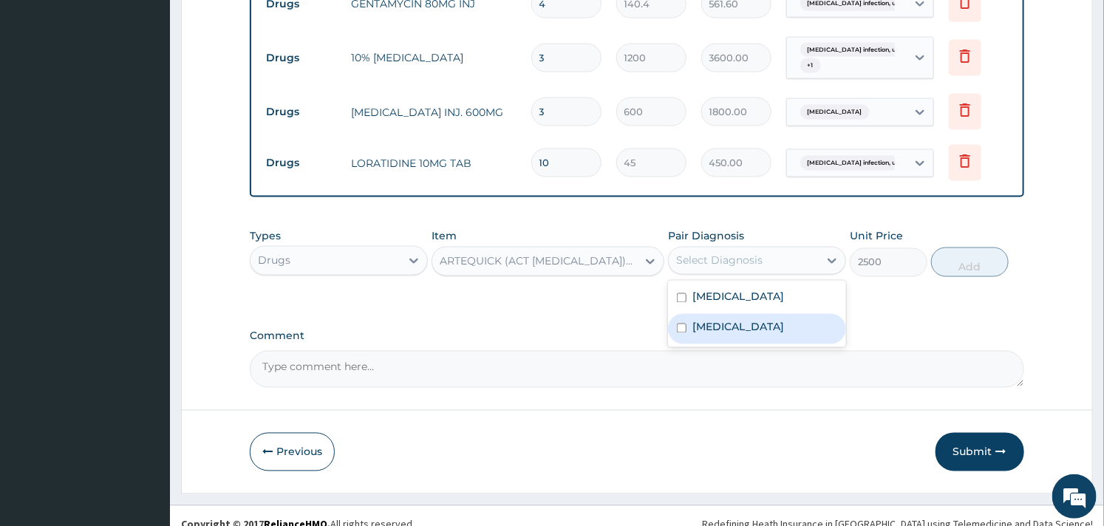
click at [730, 335] on label "Malaria, unspecified" at bounding box center [738, 327] width 92 height 15
checkbox input "true"
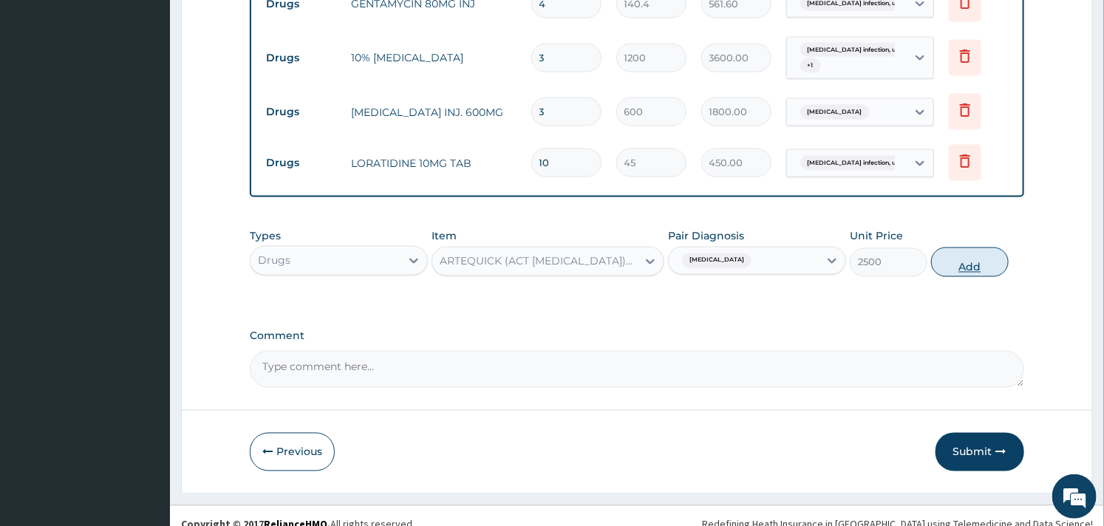
click at [965, 264] on button "Add" at bounding box center [970, 263] width 78 height 30
type input "0"
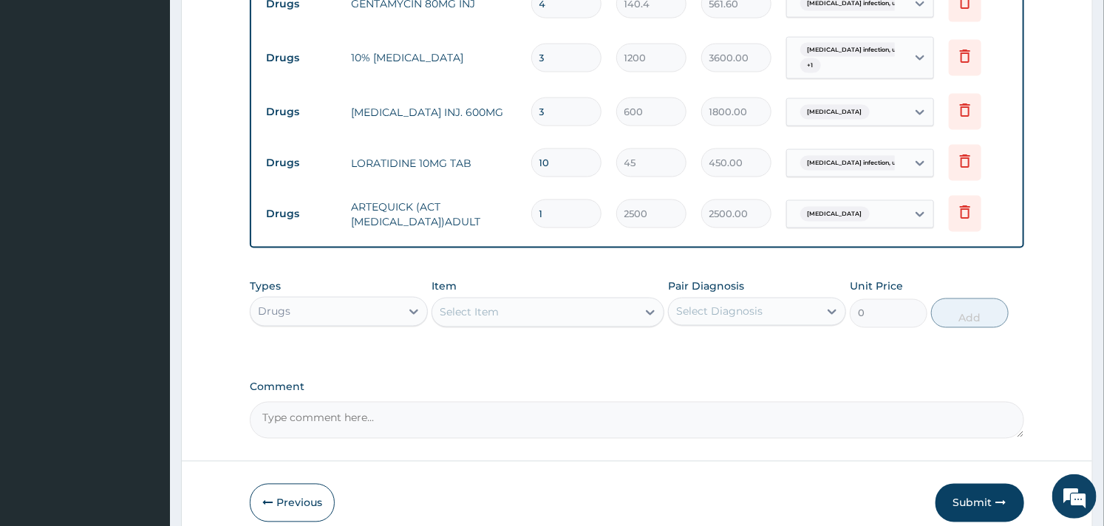
click at [553, 275] on div "Types Drugs Item Select Item Pair Diagnosis Select Diagnosis Unit Price 0 Add" at bounding box center [637, 304] width 774 height 64
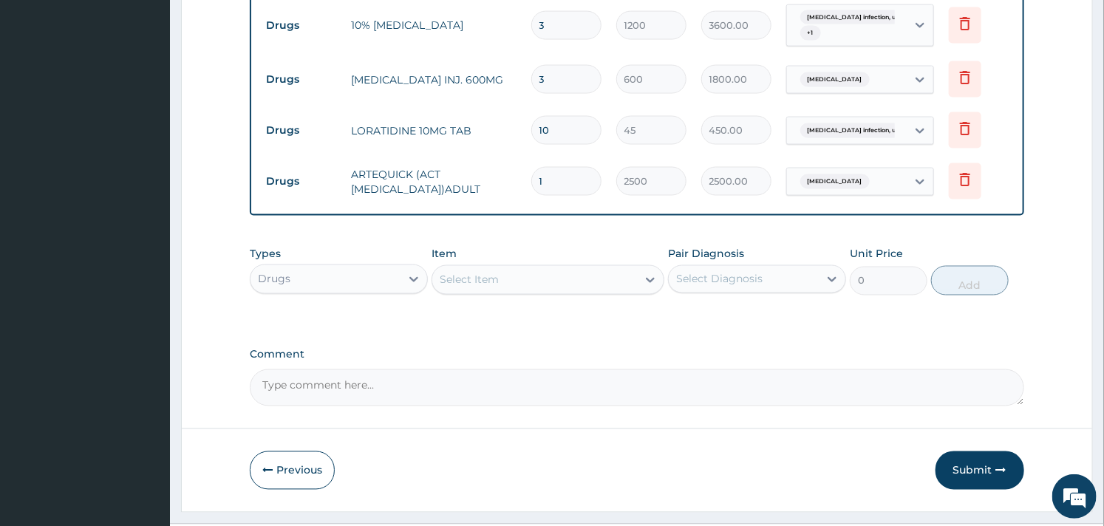
scroll to position [1062, 0]
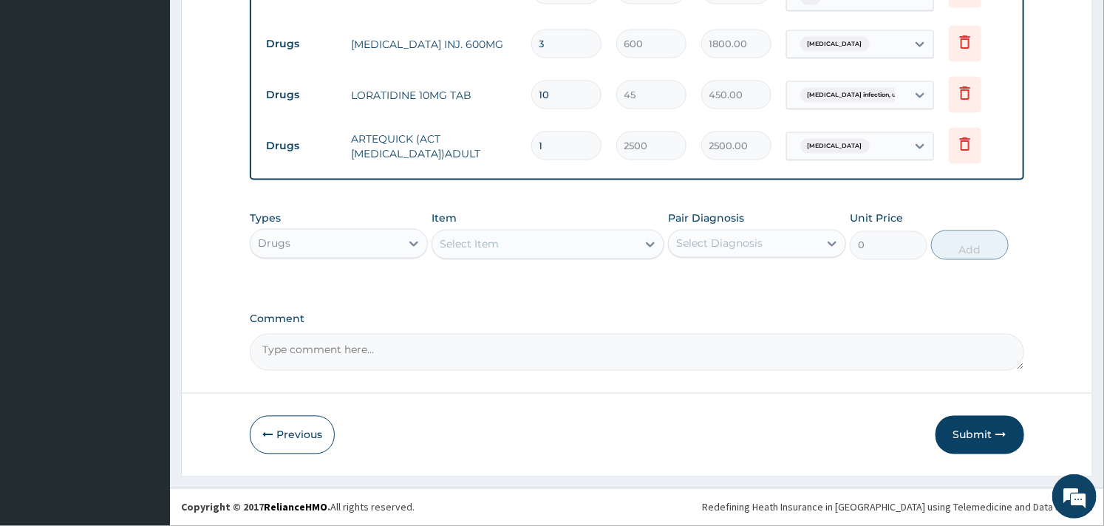
click at [522, 245] on div "Select Item" at bounding box center [534, 245] width 204 height 24
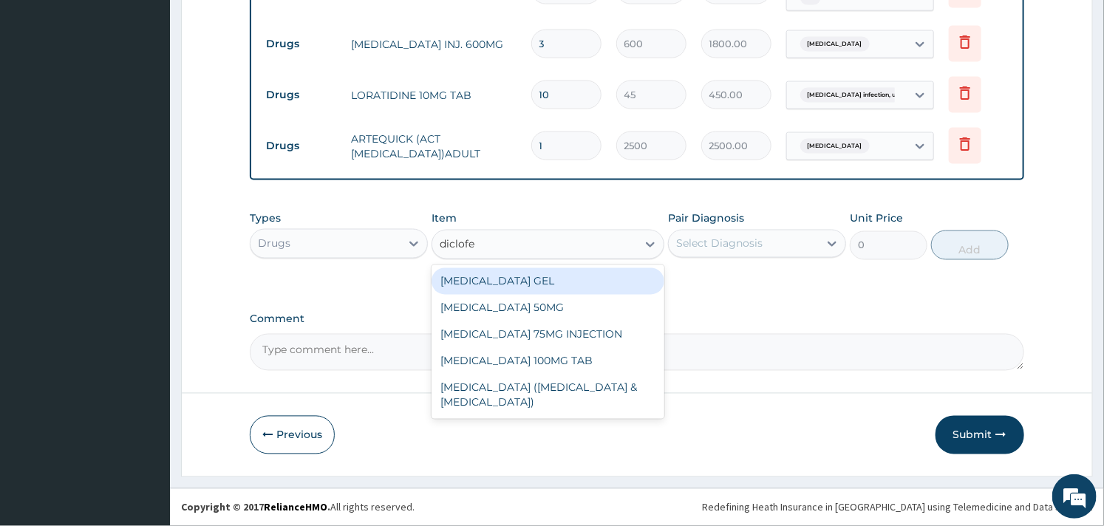
type input "diclofen"
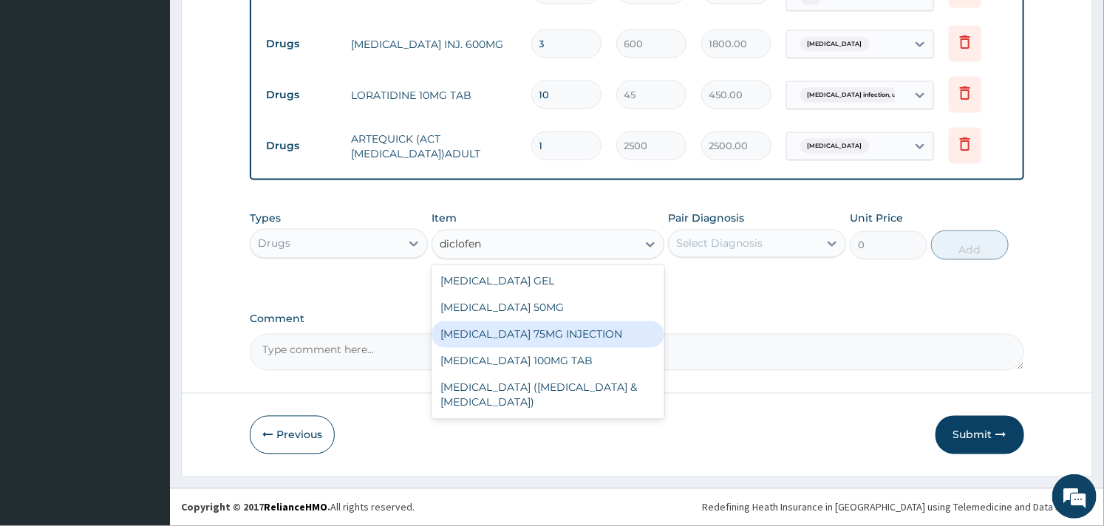
click at [530, 329] on div "DICLOFENAC 75MG INJECTION" at bounding box center [547, 334] width 232 height 27
type input "156"
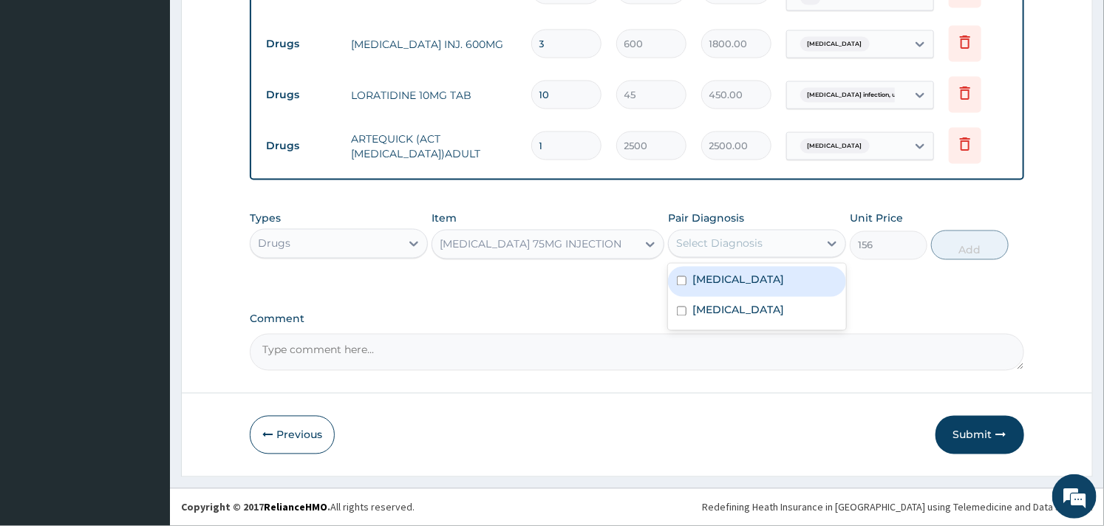
click at [781, 242] on div "Select Diagnosis" at bounding box center [744, 244] width 150 height 24
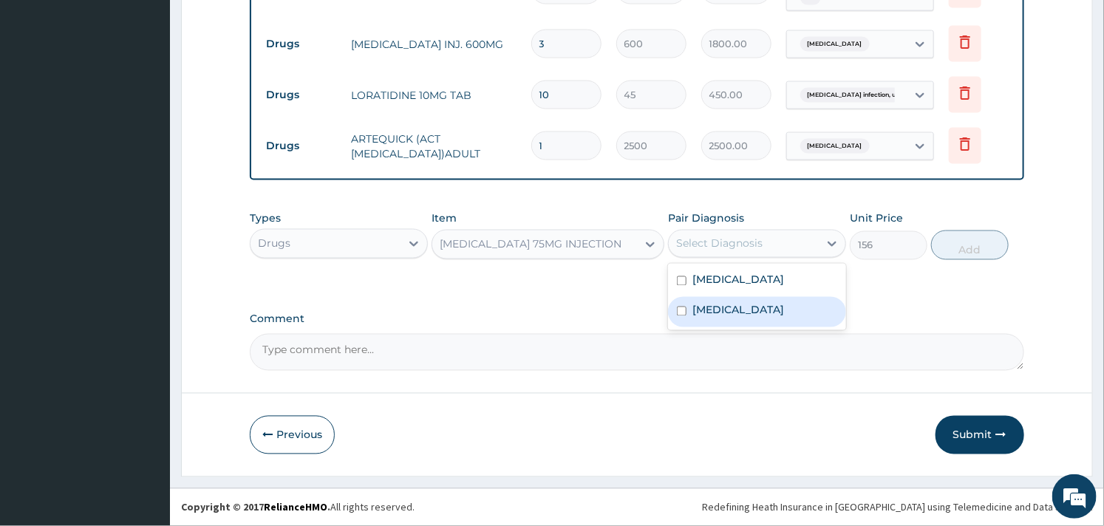
click at [763, 318] on label "Malaria, unspecified" at bounding box center [738, 310] width 92 height 15
checkbox input "true"
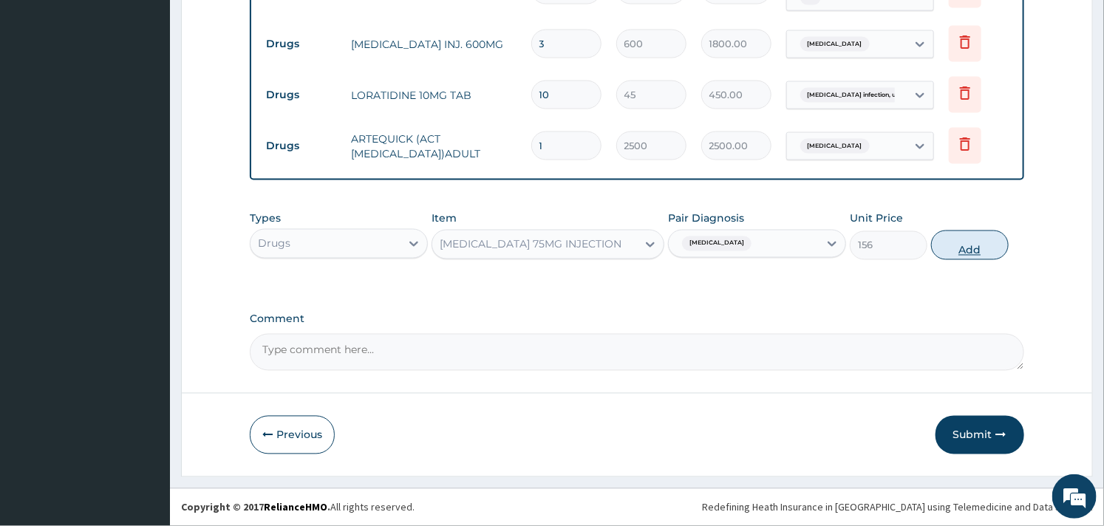
click at [989, 242] on button "Add" at bounding box center [970, 246] width 78 height 30
type input "0"
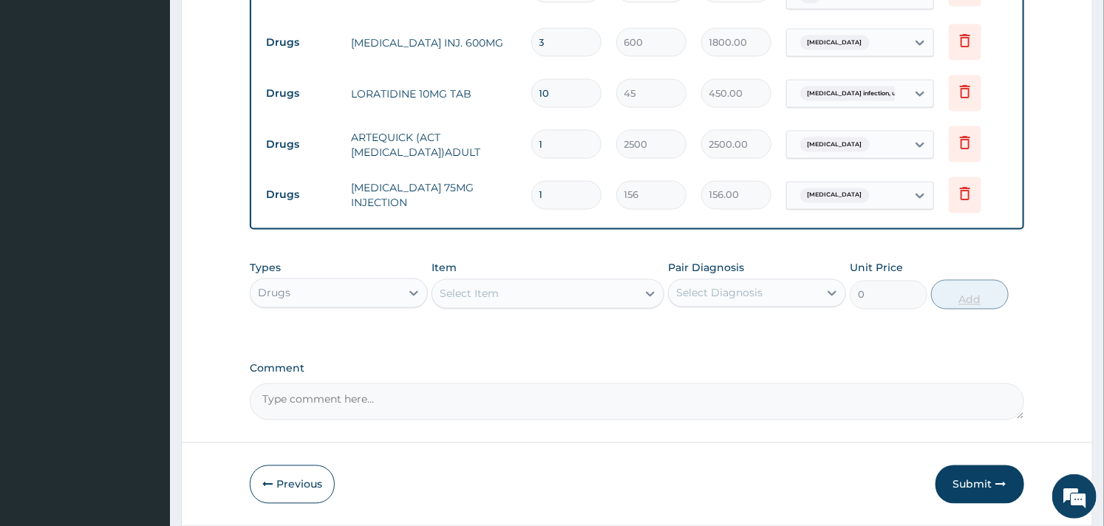
type input "0.00"
type input "2"
type input "312.00"
type input "2"
click at [492, 300] on div "Select Item" at bounding box center [469, 294] width 59 height 15
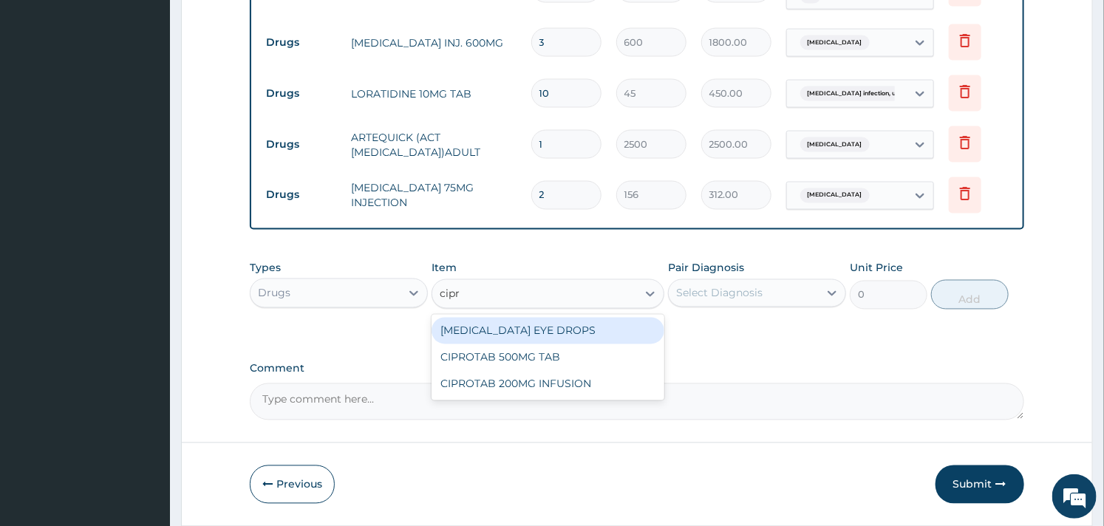
type input "cipro"
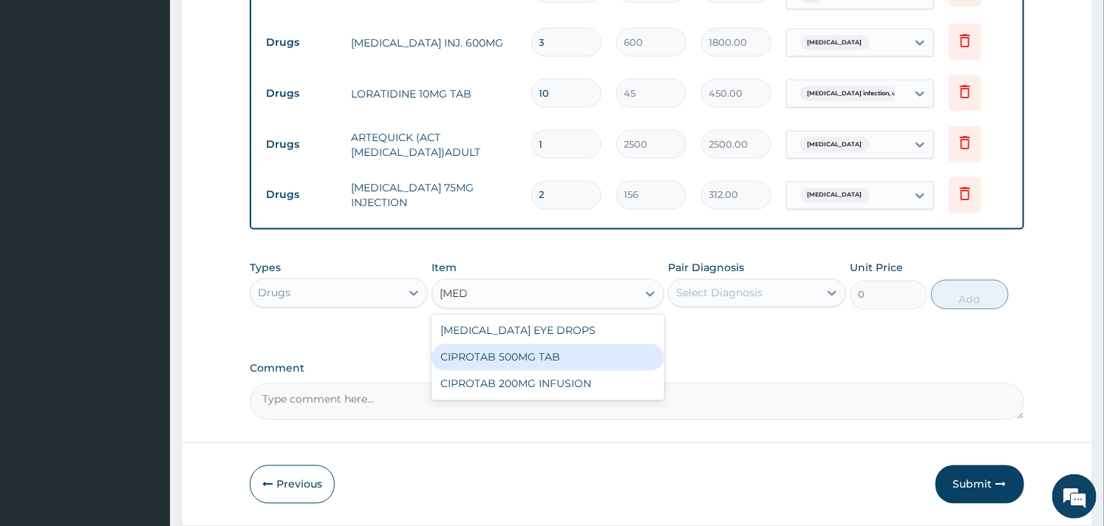
click at [499, 358] on div "CIPROTAB 500MG TAB" at bounding box center [547, 357] width 232 height 27
type input "180"
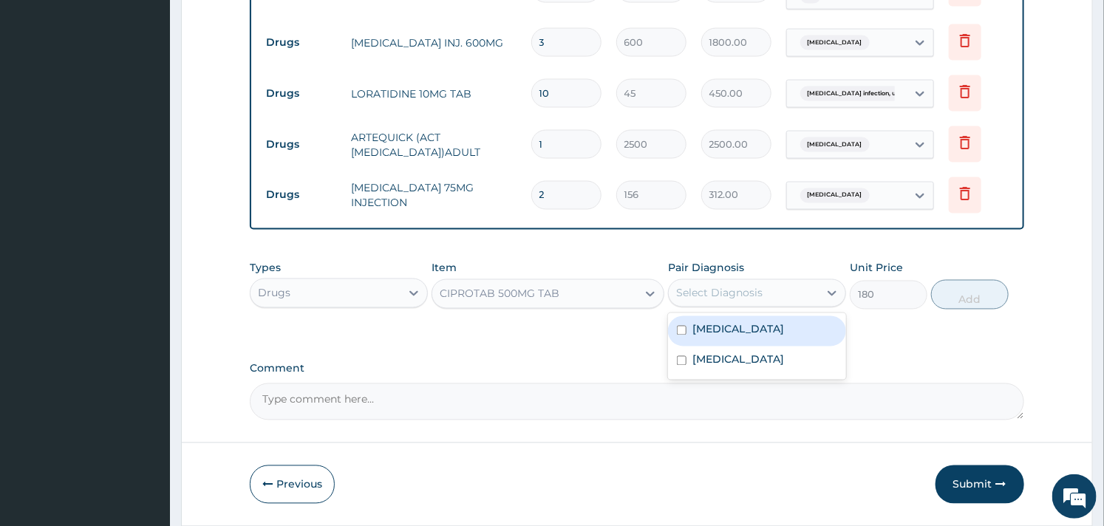
click at [720, 296] on div "Select Diagnosis" at bounding box center [719, 293] width 86 height 15
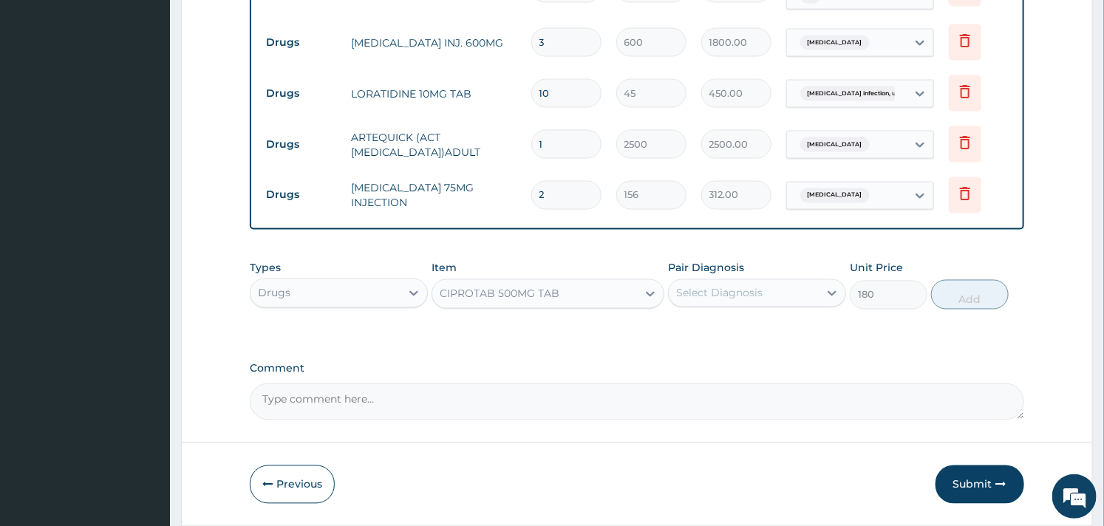
drag, startPoint x: 720, startPoint y: 296, endPoint x: 730, endPoint y: 289, distance: 11.7
click at [730, 289] on div "Select Diagnosis" at bounding box center [719, 293] width 86 height 15
click at [734, 292] on div "Select Diagnosis" at bounding box center [719, 293] width 86 height 15
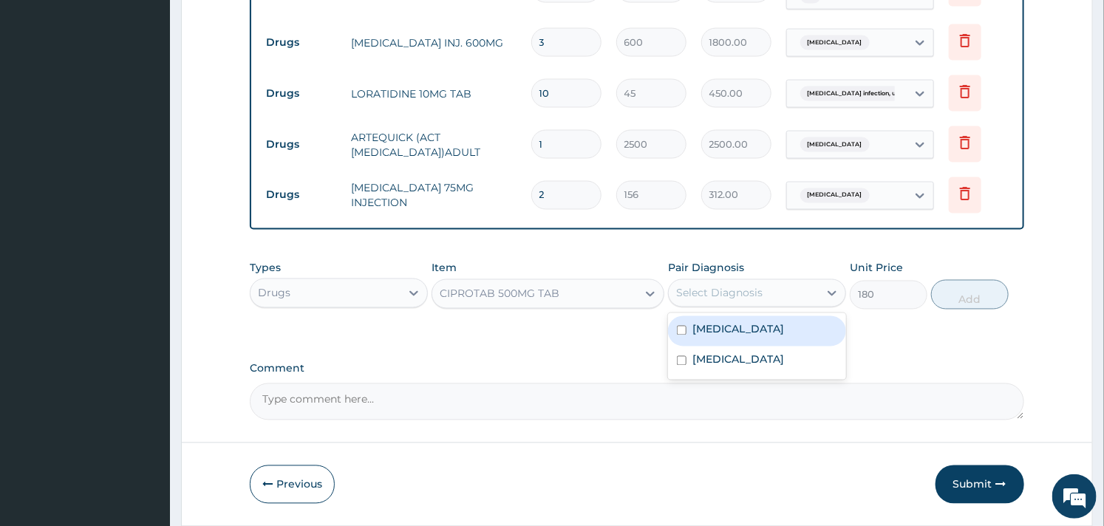
click at [706, 337] on label "Salmonella infection, unspecified" at bounding box center [738, 329] width 92 height 15
checkbox input "true"
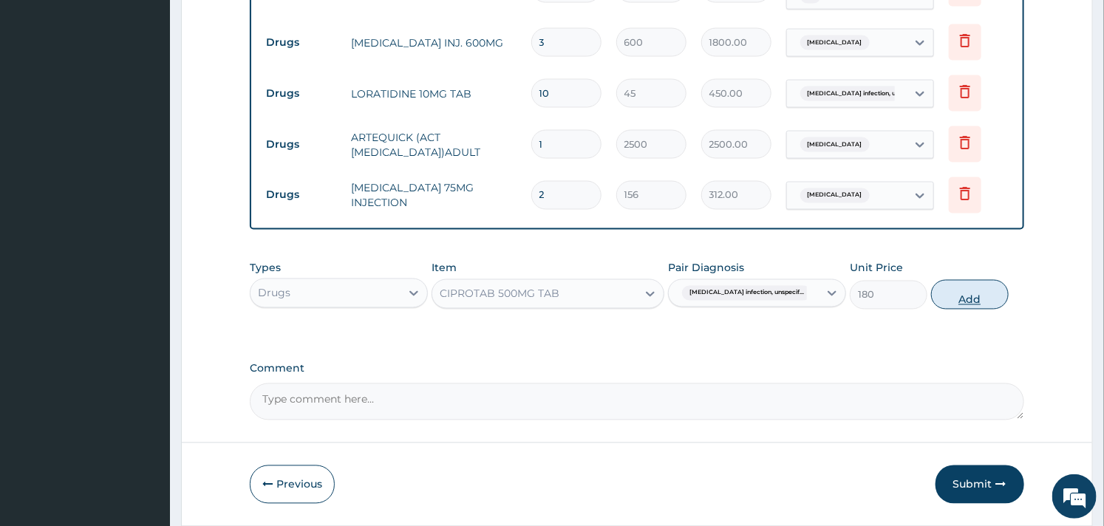
click at [962, 298] on button "Add" at bounding box center [970, 295] width 78 height 30
type input "0"
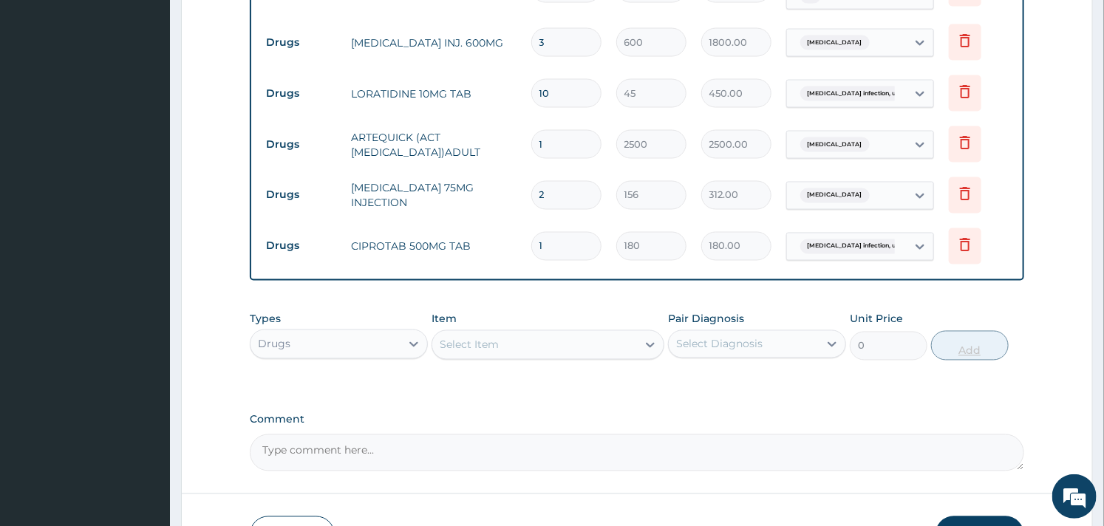
type input "10"
type input "1800.00"
type input "10"
click at [540, 359] on div "Select Item" at bounding box center [547, 345] width 232 height 30
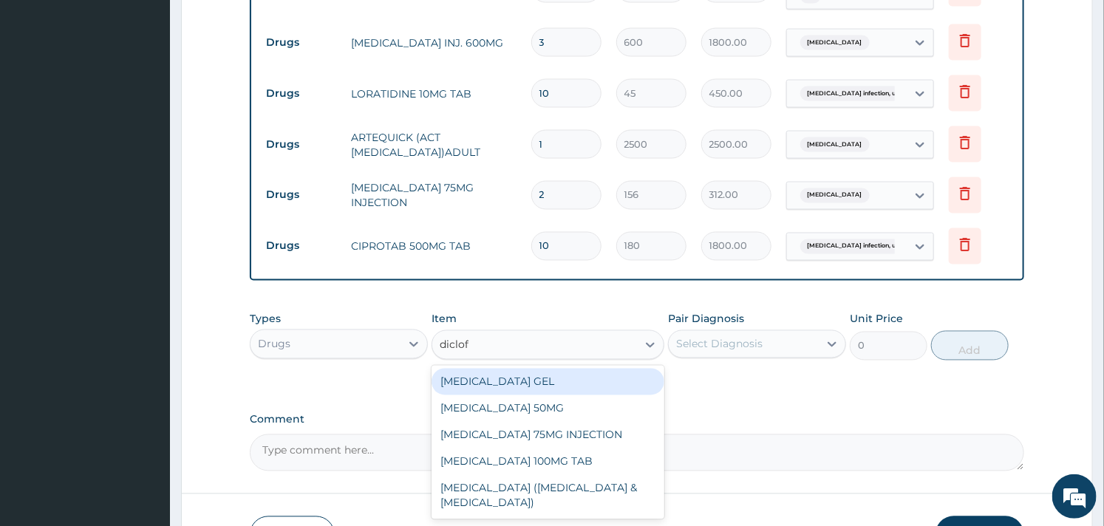
type input "diclofe"
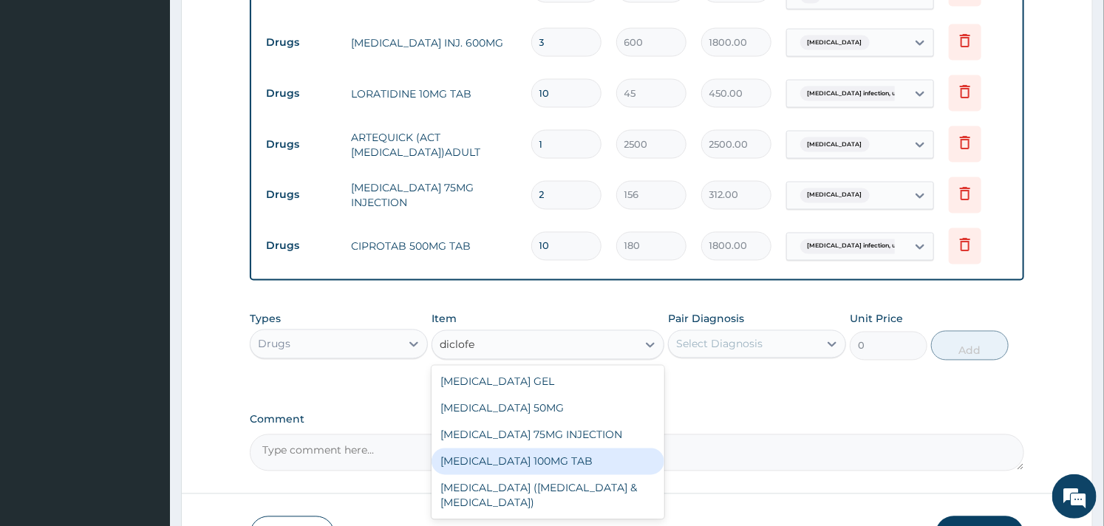
click at [502, 462] on div "DICLOFENAC SODIUM 100MG TAB" at bounding box center [547, 461] width 232 height 27
type input "60"
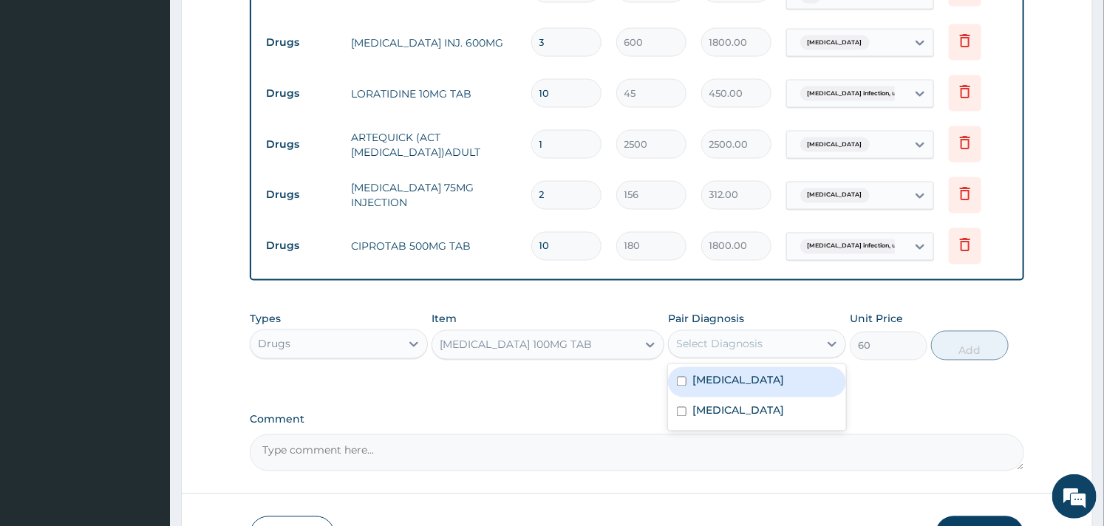
click at [725, 344] on div "Select Diagnosis" at bounding box center [719, 344] width 86 height 15
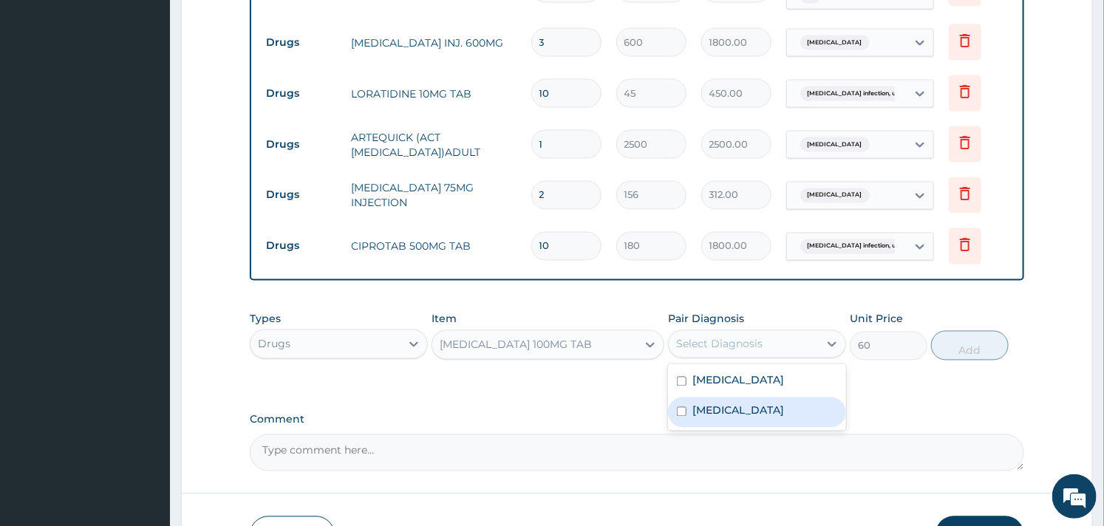
click at [728, 418] on label "Malaria, unspecified" at bounding box center [738, 410] width 92 height 15
checkbox input "true"
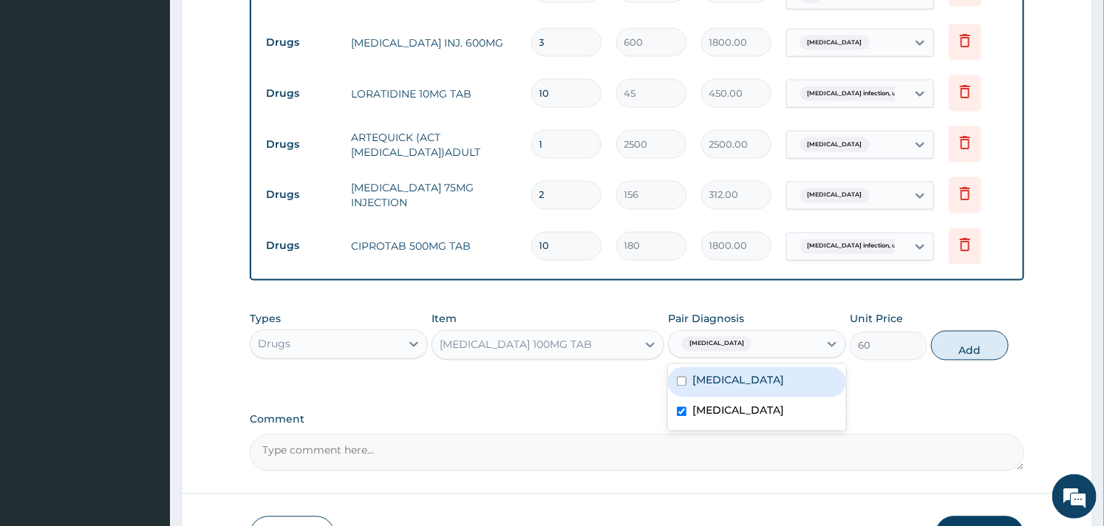
click at [743, 388] on label "Salmonella infection, unspecified" at bounding box center [738, 380] width 92 height 15
checkbox input "true"
click at [961, 349] on button "Add" at bounding box center [970, 346] width 78 height 30
type input "0"
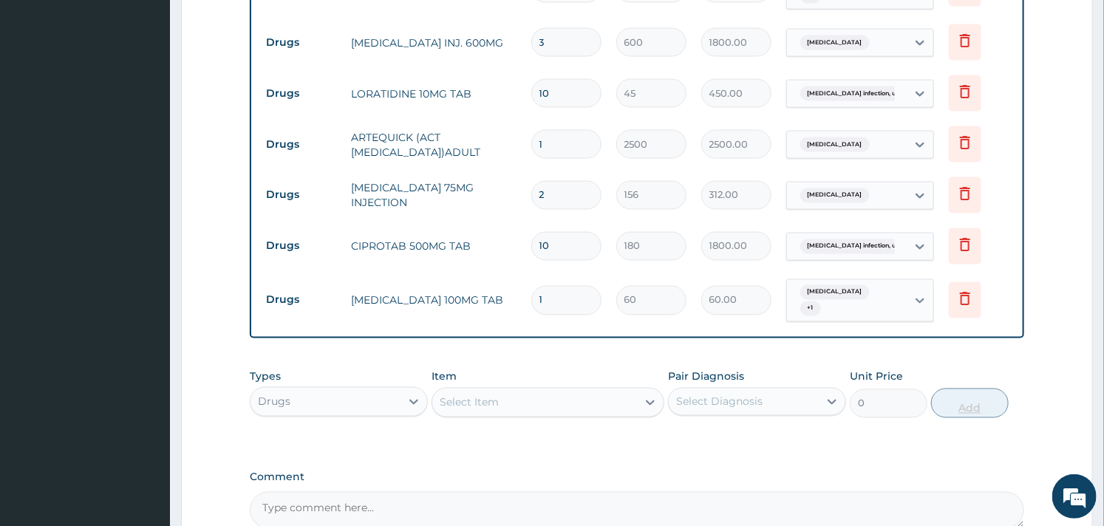
type input "10"
type input "600.00"
type input "10"
click at [602, 367] on div "Types Drugs Item Select Item Pair Diagnosis Select Diagnosis Unit Price 0 Add" at bounding box center [637, 394] width 774 height 64
click at [626, 440] on div "Types Drugs Item Select Item Pair Diagnosis Select Diagnosis Unit Price 0 Add" at bounding box center [637, 405] width 774 height 86
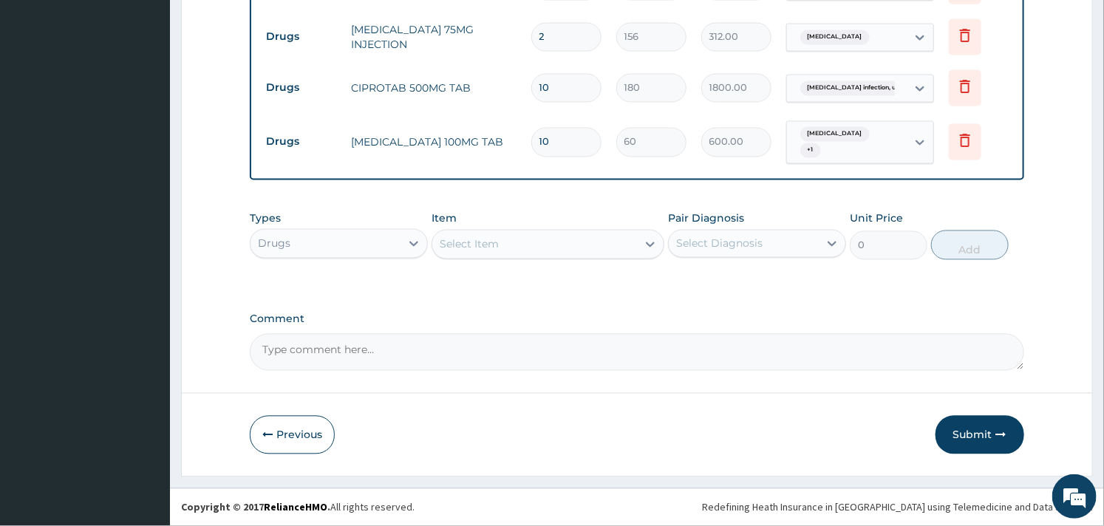
scroll to position [1223, 0]
click at [986, 443] on button "Submit" at bounding box center [979, 435] width 89 height 38
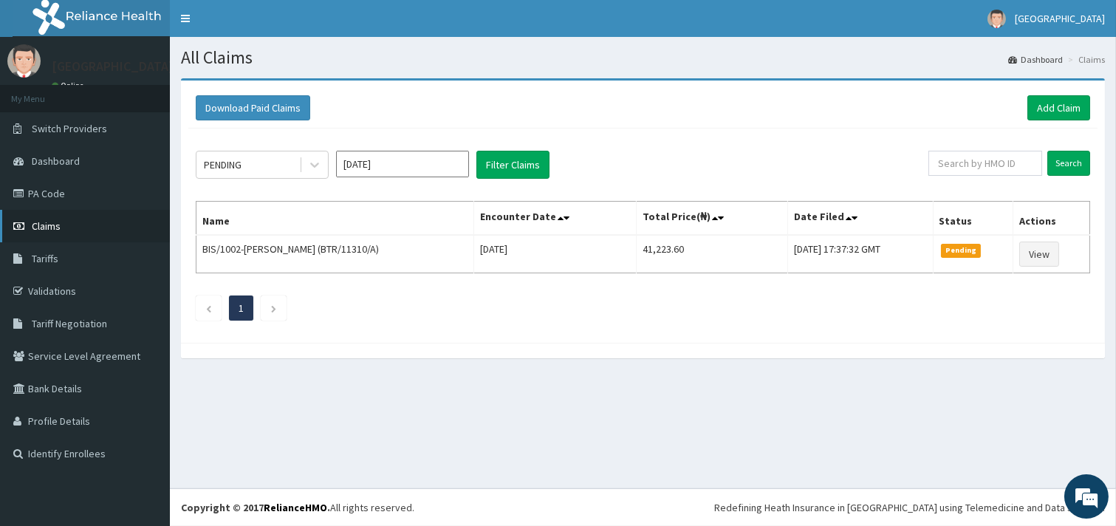
click at [41, 233] on link "Claims" at bounding box center [85, 226] width 170 height 33
click at [53, 291] on link "Validations" at bounding box center [85, 291] width 170 height 33
